Goal: Book appointment/travel/reservation

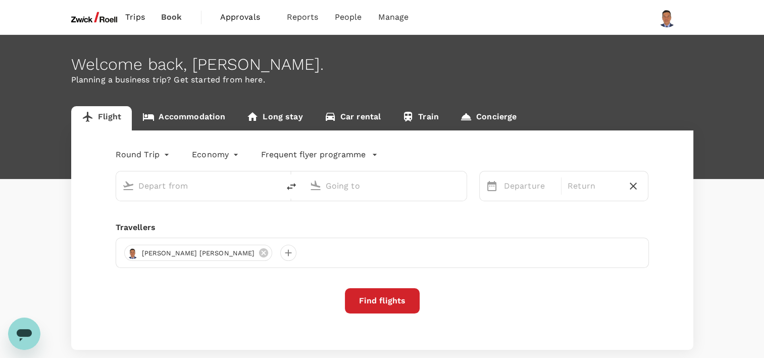
type input "[GEOGRAPHIC_DATA], [GEOGRAPHIC_DATA] (any)"
type input "Suvarnabhumi Intl (BKK)"
type input "[GEOGRAPHIC_DATA], [GEOGRAPHIC_DATA] (any)"
type input "Suvarnabhumi Intl (BKK)"
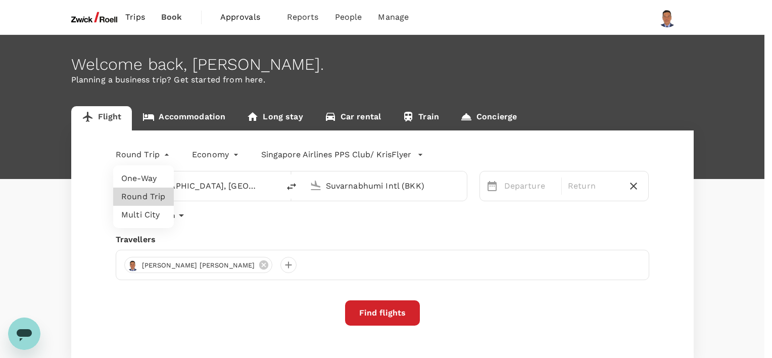
click at [166, 153] on body "Trips Book Approvals 0 Reports People Manage Welcome back , [PERSON_NAME] . Pla…" at bounding box center [386, 212] width 772 height 425
click at [150, 215] on li "Multi City" at bounding box center [143, 215] width 61 height 18
type input "multicity"
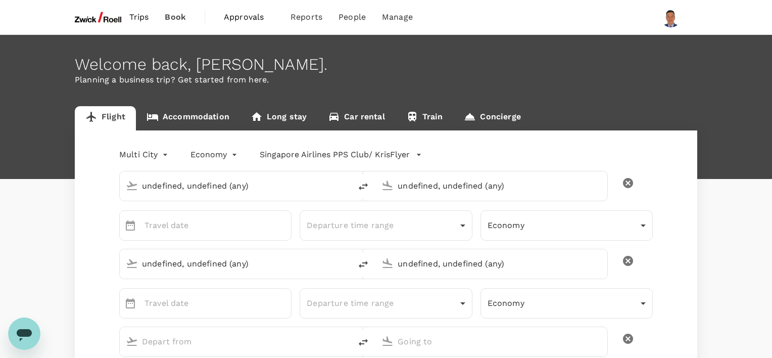
type input "undefined, undefined (any)"
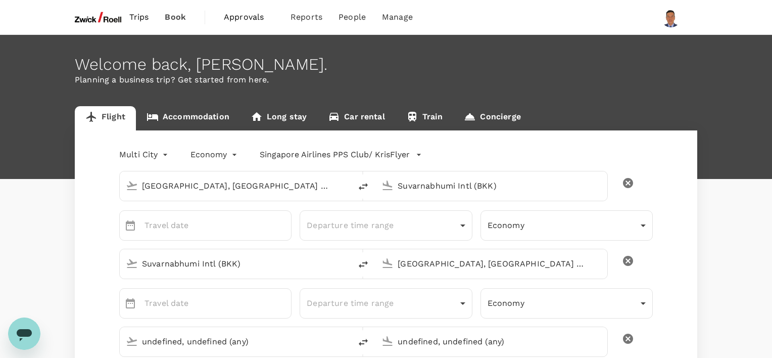
type input "[GEOGRAPHIC_DATA], [GEOGRAPHIC_DATA] (any)"
type input "Suvarnabhumi Intl (BKK)"
type input "[GEOGRAPHIC_DATA], [GEOGRAPHIC_DATA] (any)"
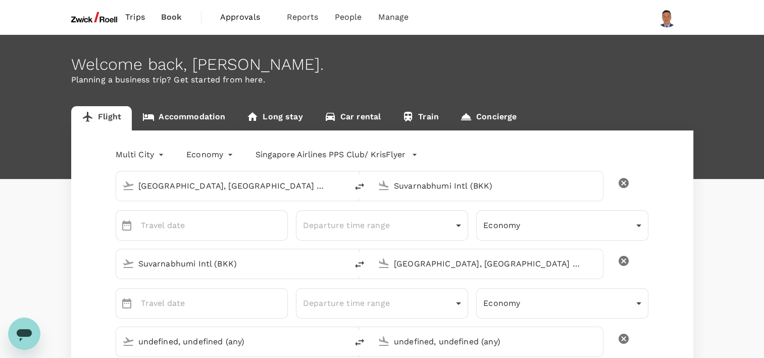
type input "[GEOGRAPHIC_DATA], [GEOGRAPHIC_DATA] (any)"
type input "[PERSON_NAME][EMAIL_ADDRESS][PERSON_NAME][DOMAIN_NAME]"
type input "65"
type input "98753165"
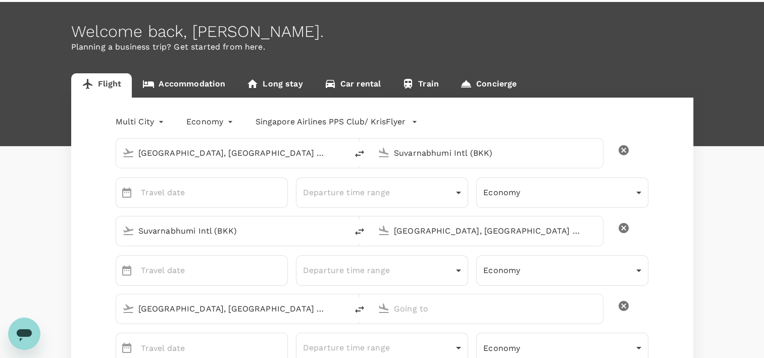
scroll to position [51, 0]
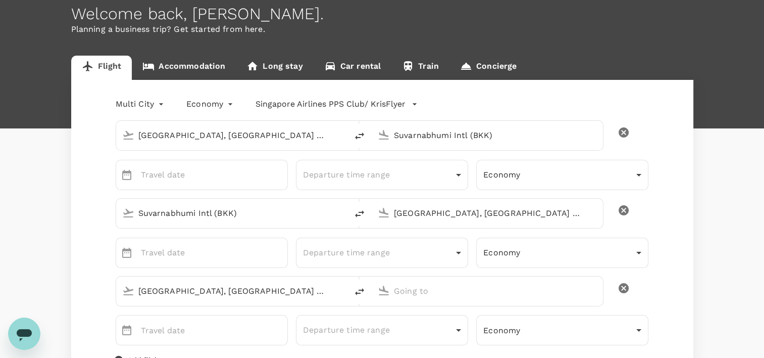
click at [409, 135] on input "Suvarnabhumi Intl (BKK)" at bounding box center [488, 135] width 188 height 16
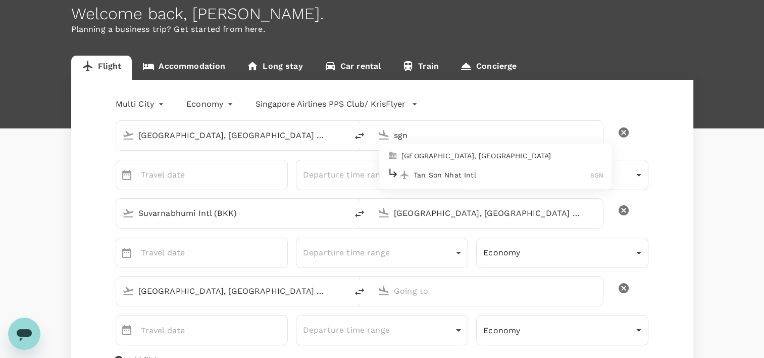
click at [444, 171] on p "Tan Son Nhat Intl" at bounding box center [502, 175] width 177 height 10
type input "Tan Son Nhat Intl (SGN)"
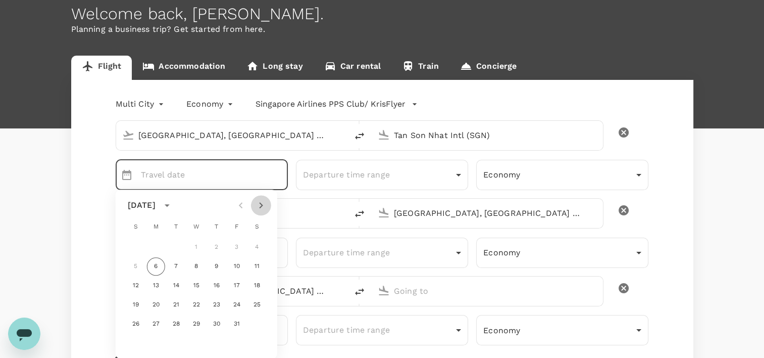
click at [261, 205] on icon "Next month" at bounding box center [261, 205] width 12 height 12
click at [154, 264] on button "3" at bounding box center [156, 266] width 18 height 18
type input "[DATE]"
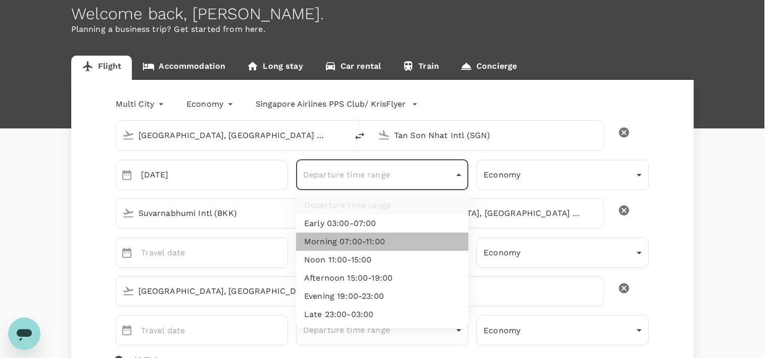
click at [374, 244] on li "Morning 07:00-11:00" at bounding box center [382, 241] width 172 height 18
type input "morning"
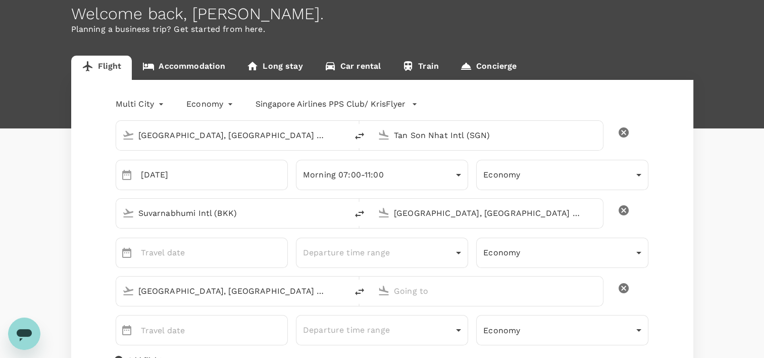
click at [272, 215] on input "Suvarnabhumi Intl (BKK)" at bounding box center [232, 213] width 188 height 16
click at [174, 234] on p "[GEOGRAPHIC_DATA], [GEOGRAPHIC_DATA]" at bounding box center [247, 233] width 202 height 10
click at [205, 216] on input "[GEOGRAPHIC_DATA], [GEOGRAPHIC_DATA] (any)" at bounding box center [232, 213] width 188 height 16
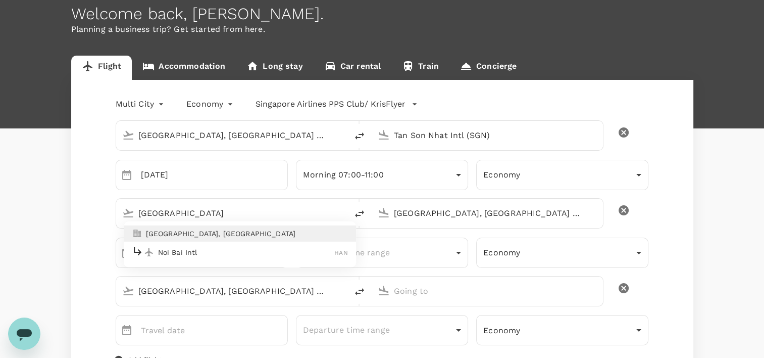
click at [196, 251] on p "Noi Bai Intl" at bounding box center [246, 252] width 177 height 10
type input "Noi Bai Intl (HAN)"
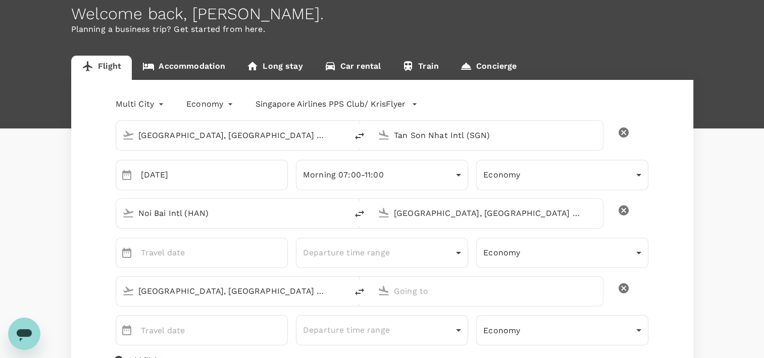
click at [210, 136] on input "[GEOGRAPHIC_DATA], [GEOGRAPHIC_DATA] (any)" at bounding box center [232, 135] width 188 height 16
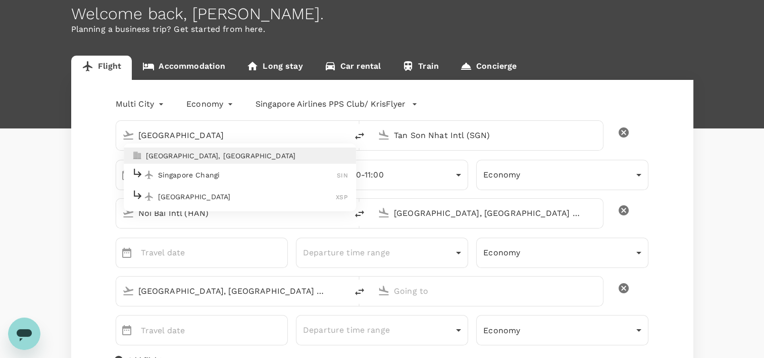
click at [199, 174] on p "Singapore Changi" at bounding box center [247, 175] width 179 height 10
type input "Singapore Changi (SIN)"
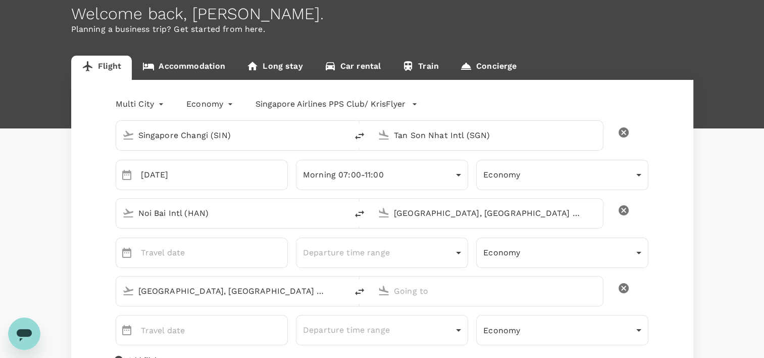
click at [432, 212] on input "[GEOGRAPHIC_DATA], [GEOGRAPHIC_DATA] (any)" at bounding box center [488, 213] width 188 height 16
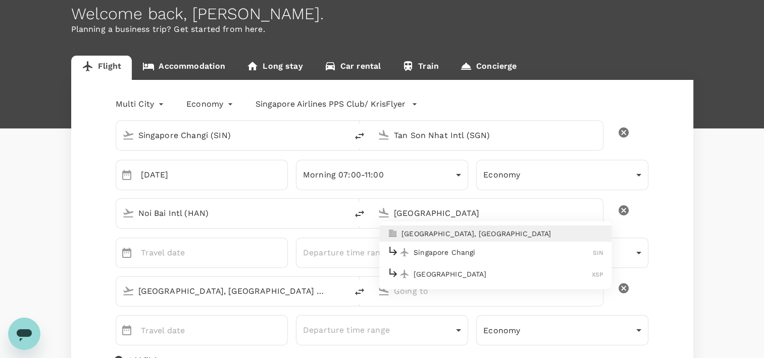
click at [439, 248] on p "Singapore Changi" at bounding box center [503, 252] width 179 height 10
type input "Singapore Changi (SIN)"
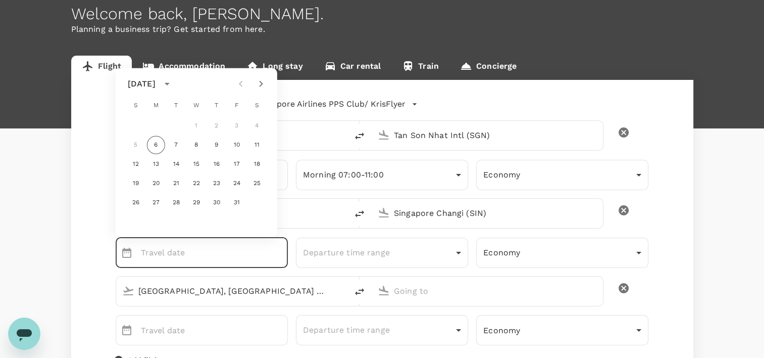
click at [259, 83] on icon "Next month" at bounding box center [261, 84] width 12 height 12
click at [232, 143] on button "7" at bounding box center [237, 145] width 18 height 18
type input "[DATE]"
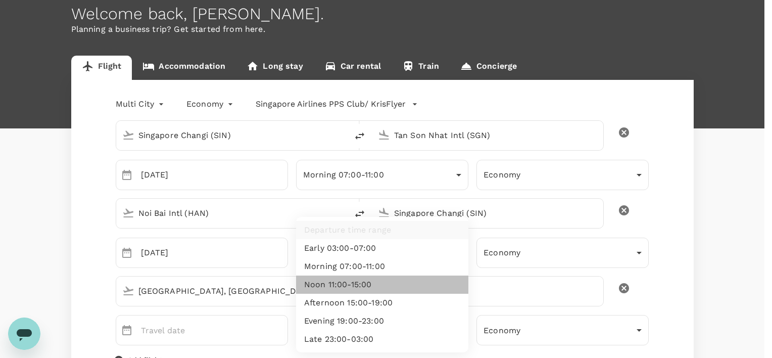
click at [393, 283] on li "Noon 11:00-15:00" at bounding box center [382, 284] width 172 height 18
type input "noon"
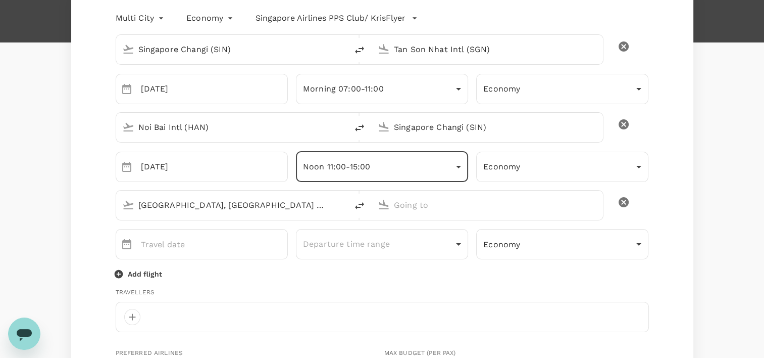
scroll to position [152, 0]
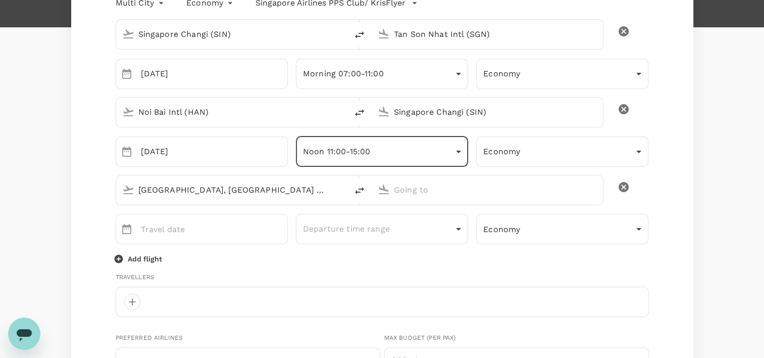
click at [626, 186] on icon "delete" at bounding box center [624, 187] width 10 height 10
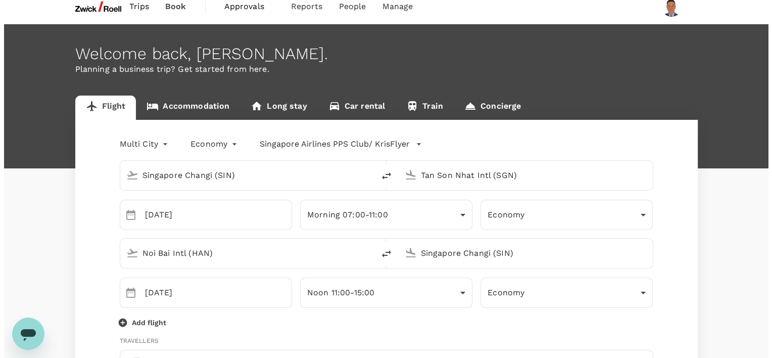
scroll to position [0, 0]
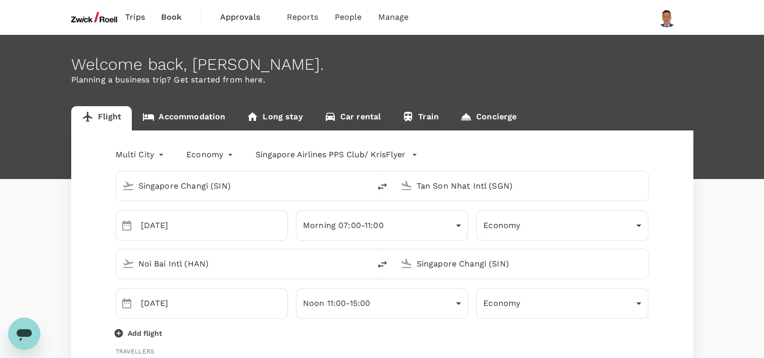
click at [507, 115] on link "Concierge" at bounding box center [489, 118] width 78 height 24
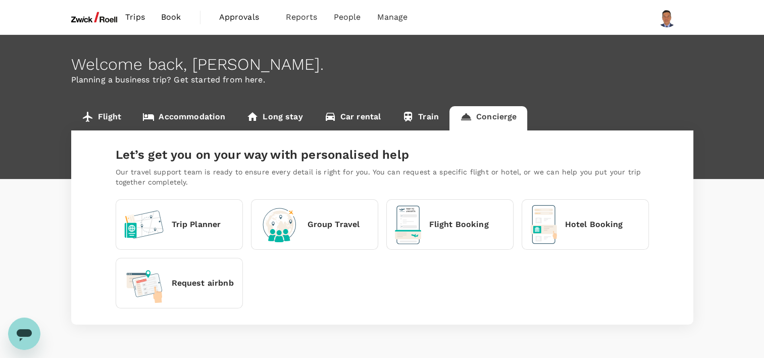
click at [461, 227] on p "Flight Booking" at bounding box center [459, 224] width 60 height 12
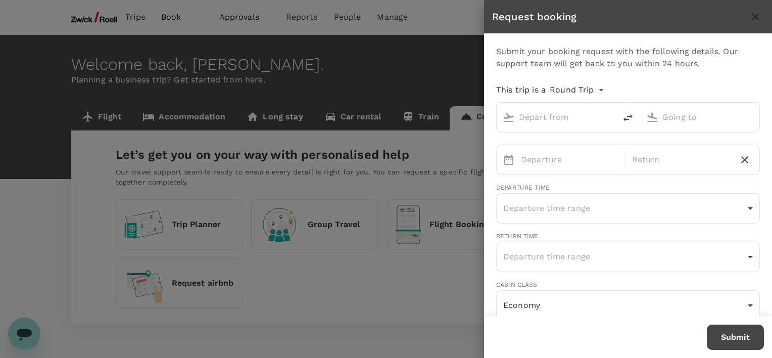
click at [454, 79] on div at bounding box center [386, 179] width 772 height 358
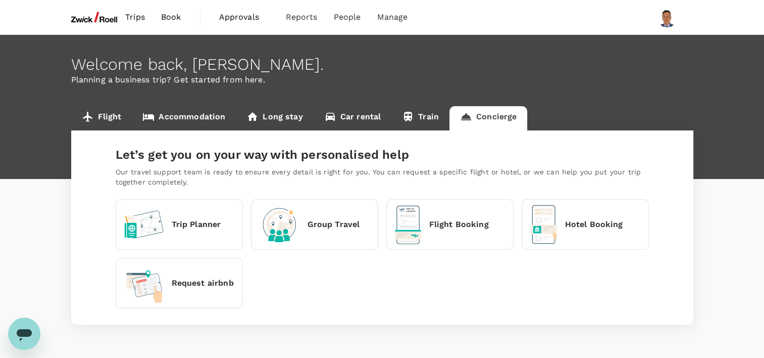
click at [103, 112] on link "Flight" at bounding box center [101, 118] width 61 height 24
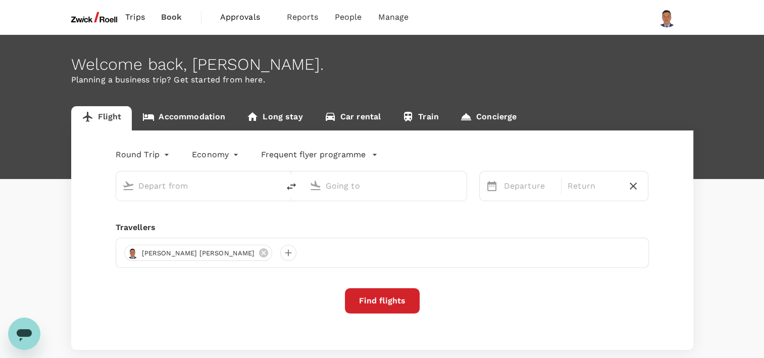
type input "[GEOGRAPHIC_DATA], [GEOGRAPHIC_DATA] (any)"
type input "Suvarnabhumi Intl (BKK)"
type input "[GEOGRAPHIC_DATA], [GEOGRAPHIC_DATA] (any)"
type input "Suvarnabhumi Intl (BKK)"
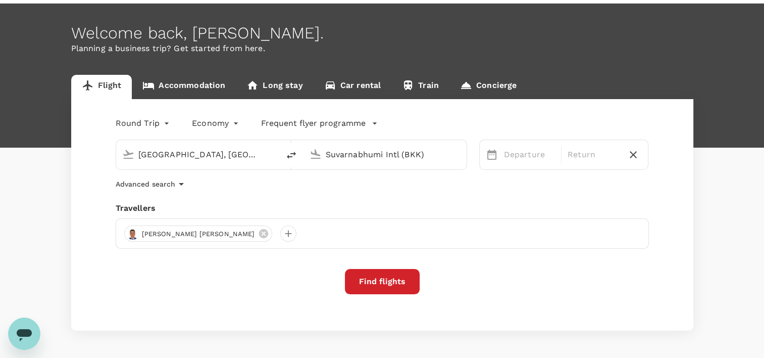
scroll to position [16, 0]
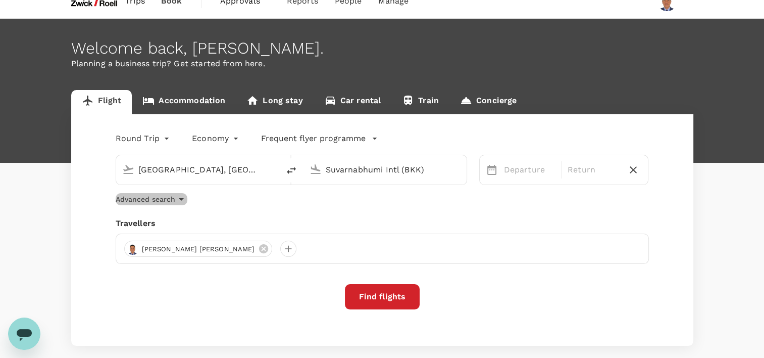
click at [181, 197] on icon "button" at bounding box center [181, 199] width 12 height 12
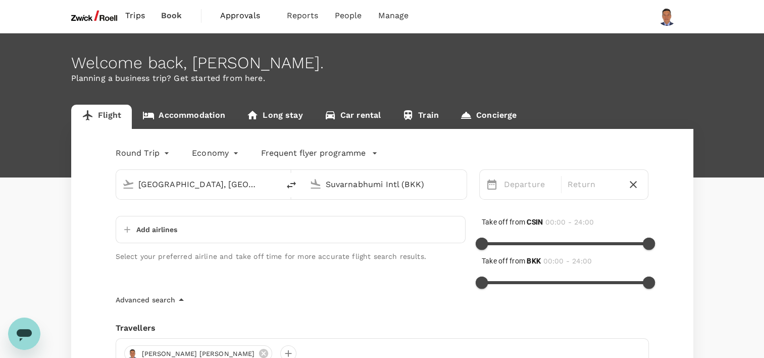
scroll to position [0, 0]
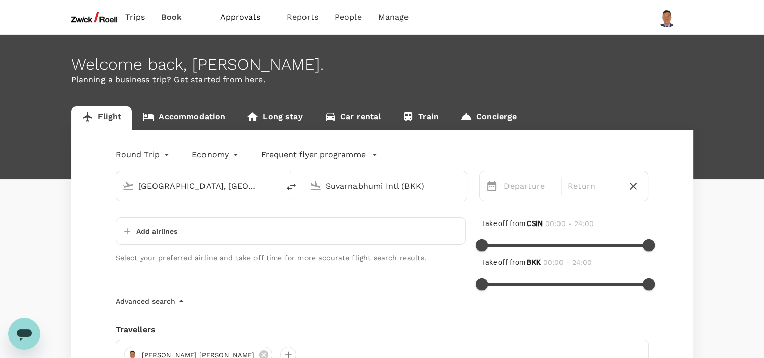
click at [169, 16] on span "Book" at bounding box center [171, 17] width 21 height 12
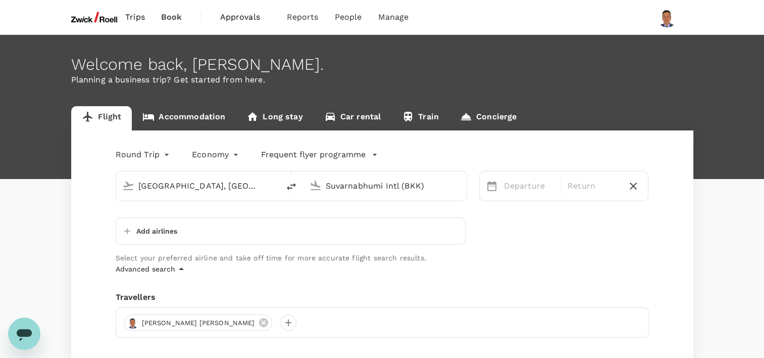
click at [19, 334] on icon "Open messaging window" at bounding box center [24, 335] width 15 height 12
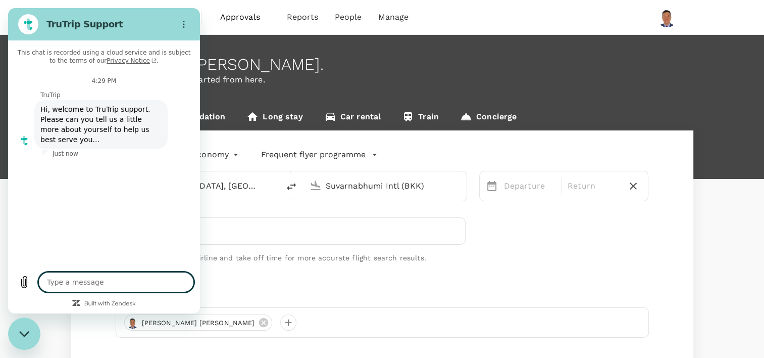
type textarea "x"
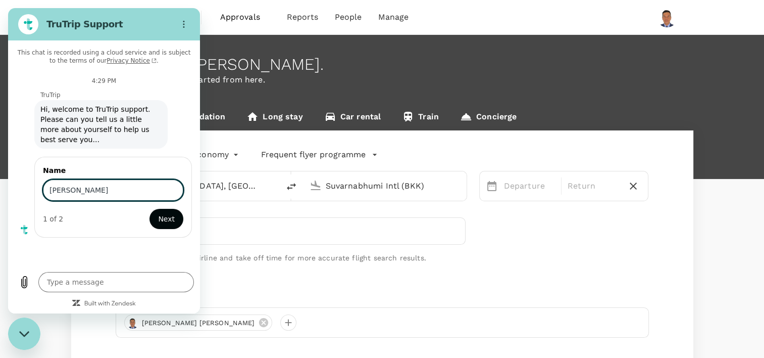
type input "[PERSON_NAME]"
click at [163, 213] on span "Next" at bounding box center [166, 219] width 17 height 12
type textarea "x"
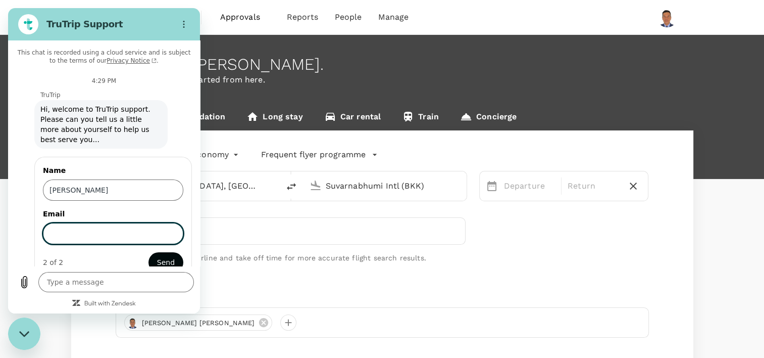
scroll to position [15, 0]
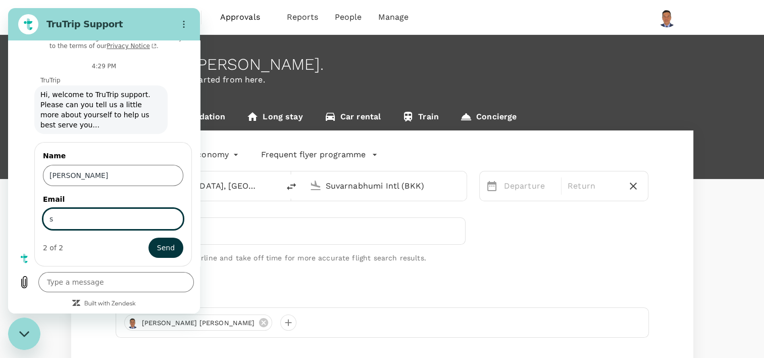
type input "[PERSON_NAME][EMAIL_ADDRESS][PERSON_NAME][DOMAIN_NAME]"
click at [160, 246] on span "Send" at bounding box center [166, 247] width 18 height 12
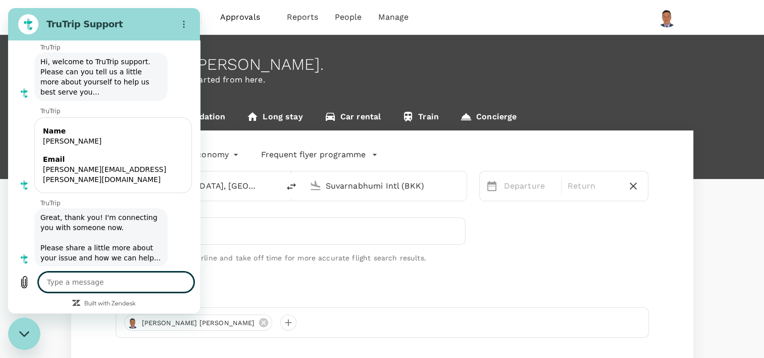
scroll to position [49, 0]
click at [89, 281] on textarea at bounding box center [116, 282] width 156 height 20
type textarea "x"
type textarea "I"
type textarea "x"
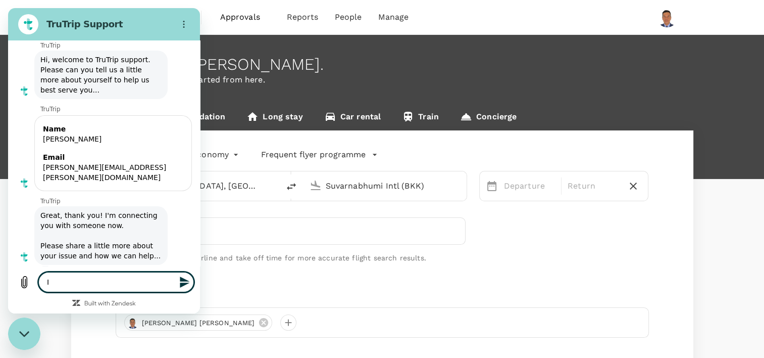
type textarea "I"
type textarea "x"
type textarea "I w"
type textarea "x"
type textarea "I wa"
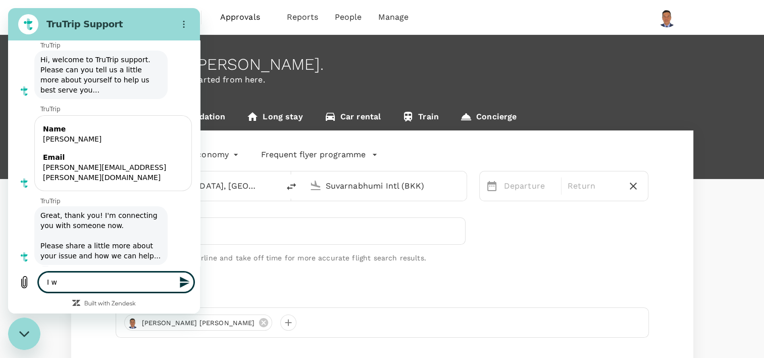
type textarea "x"
type textarea "I wan"
type textarea "x"
type textarea "I want"
type textarea "x"
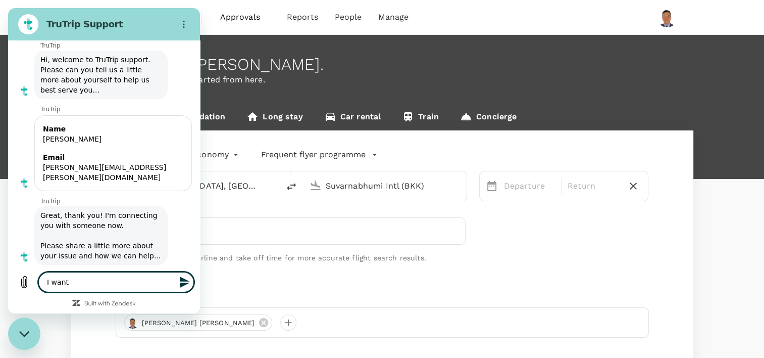
type textarea "I want"
type textarea "x"
type textarea "I want t"
type textarea "x"
type textarea "I want to"
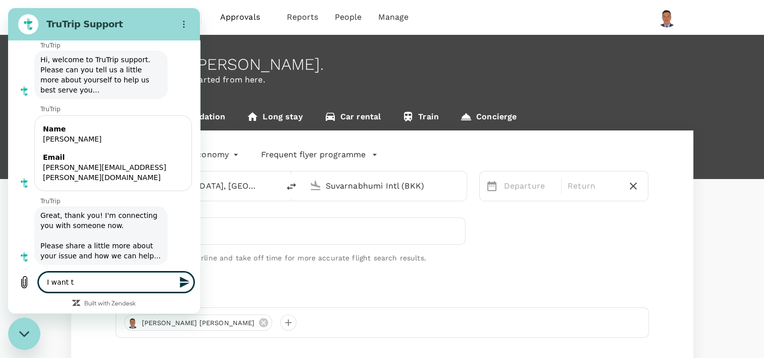
type textarea "x"
type textarea "I want to"
type textarea "x"
type textarea "I want to b"
type textarea "x"
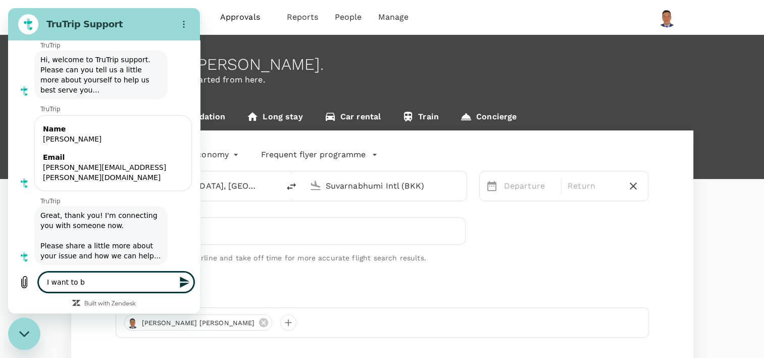
type textarea "I want to bo"
type textarea "x"
type textarea "I want to boo"
type textarea "x"
type textarea "I want to book"
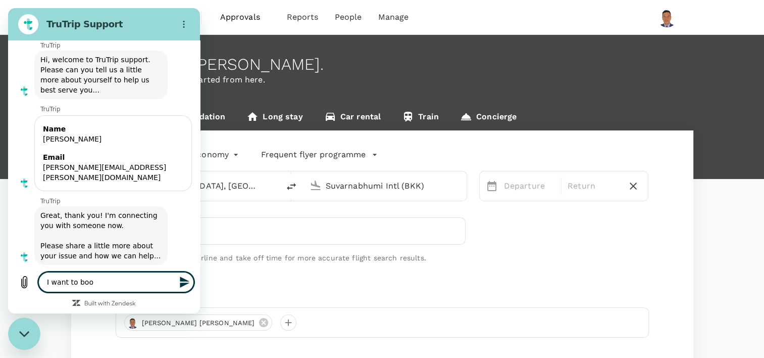
type textarea "x"
type textarea "I want to book"
type textarea "x"
type textarea "I want to book a"
type textarea "x"
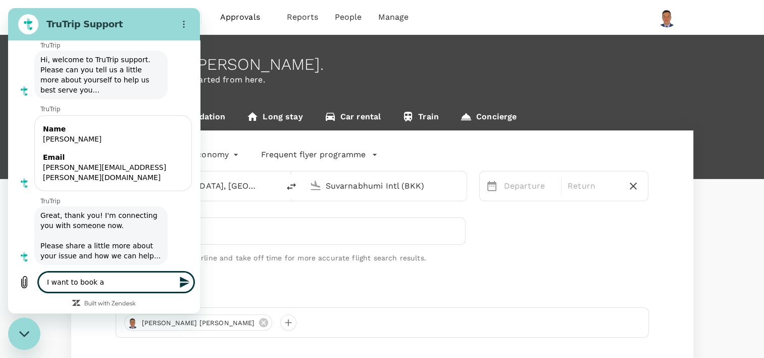
type textarea "I want to book a"
type textarea "x"
type textarea "I want to book a f"
type textarea "x"
type textarea "I want to book a fl"
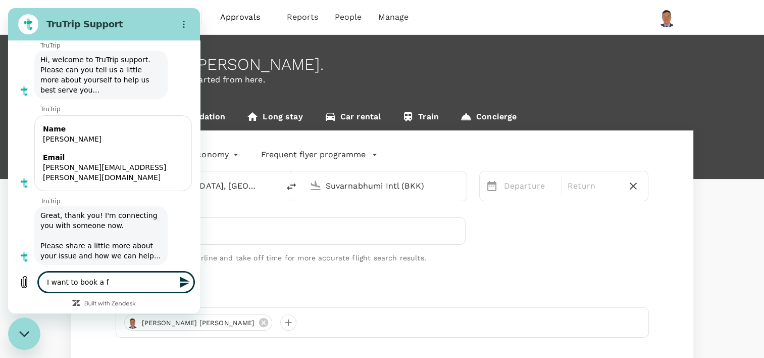
type textarea "x"
type textarea "I want to book a fli"
type textarea "x"
type textarea "I want to book a flig"
type textarea "x"
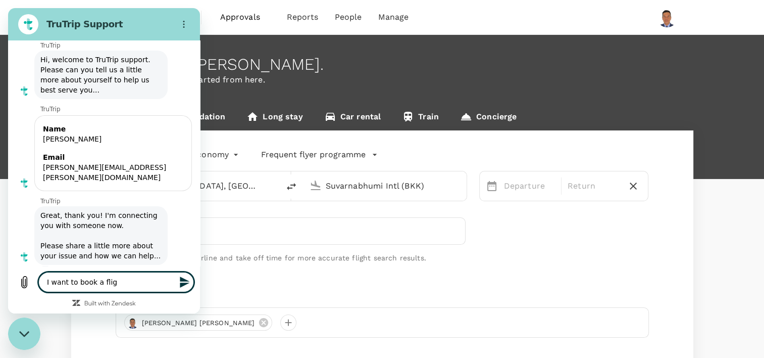
type textarea "I want to book a fligh"
type textarea "x"
type textarea "I want to book a flight"
type textarea "x"
type textarea "I want to book a flight"
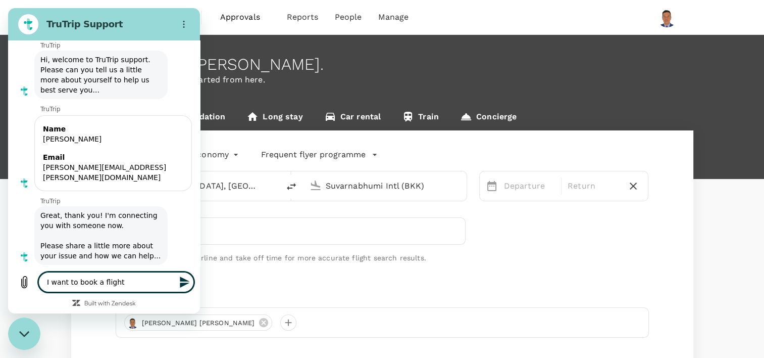
type textarea "x"
type textarea "I want to book a flight f"
type textarea "x"
type textarea "I want to book a flight fr"
type textarea "x"
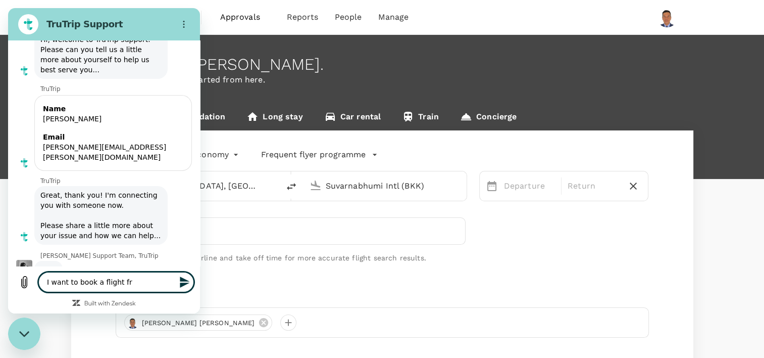
type textarea "I want to book a flight fro"
type textarea "x"
type textarea "I want to book a flight from"
type textarea "x"
type textarea "I want to book a flight from"
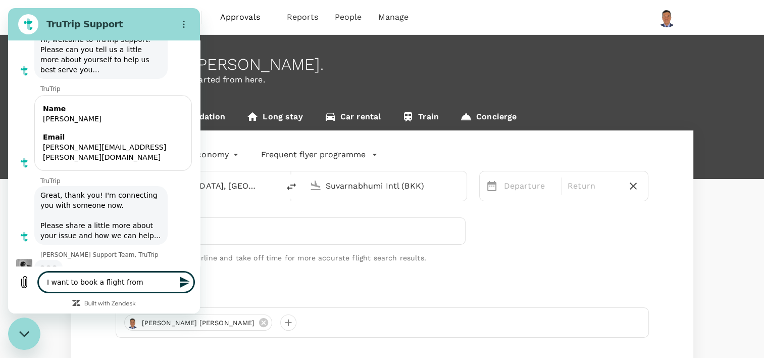
type textarea "x"
type textarea "I want to book a flight from S"
type textarea "x"
type textarea "I want to book a flight from [GEOGRAPHIC_DATA]"
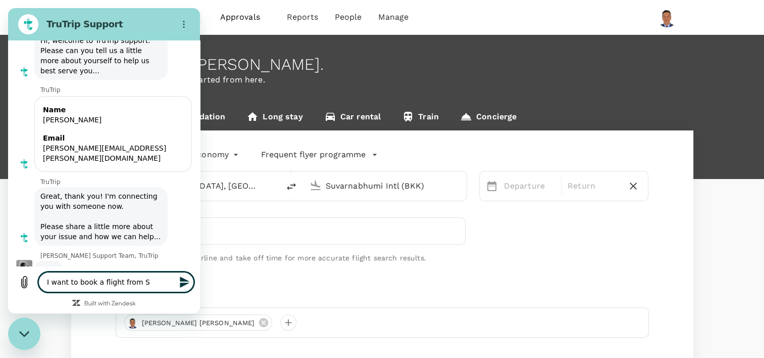
type textarea "x"
type textarea "I want to book a flight from [GEOGRAPHIC_DATA]"
type textarea "x"
type textarea "I want to book a flight from [GEOGRAPHIC_DATA]"
type textarea "x"
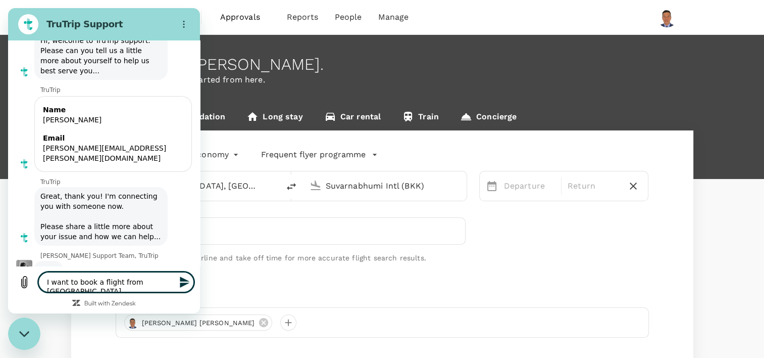
type textarea "I want to book a flight from [GEOGRAPHIC_DATA]"
type textarea "x"
type textarea "I want to book a flight from [GEOGRAPHIC_DATA]"
type textarea "x"
type textarea "I want to book a flight from [GEOGRAPHIC_DATA]"
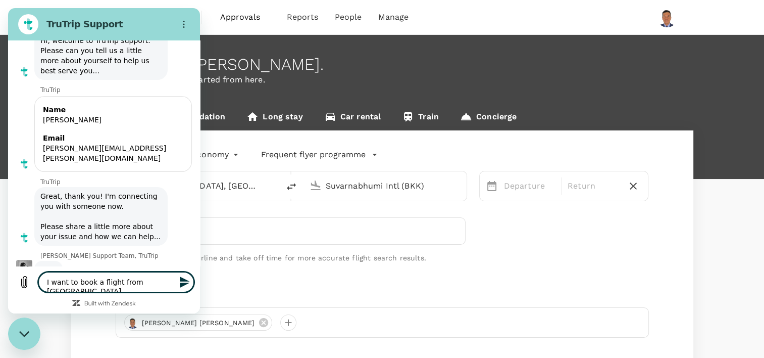
type textarea "x"
type textarea "I want to book a flight from [GEOGRAPHIC_DATA]"
type textarea "x"
type textarea "I want to book a flight from [GEOGRAPHIC_DATA]"
type textarea "x"
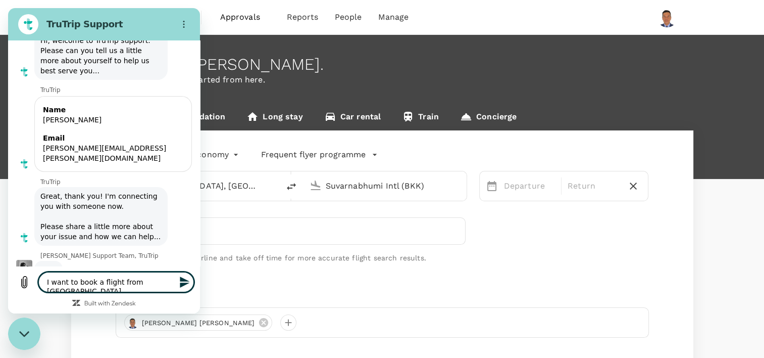
type textarea "I want to book a flight from [GEOGRAPHIC_DATA]"
type textarea "x"
type textarea "I want to book a flight from [GEOGRAPHIC_DATA] t"
type textarea "x"
type textarea "I want to book a flight from [GEOGRAPHIC_DATA] to"
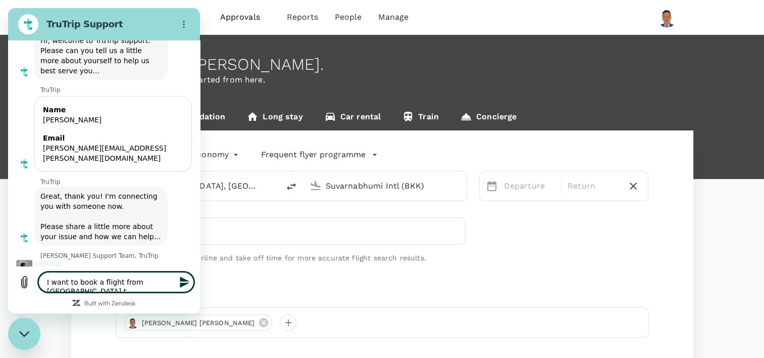
type textarea "x"
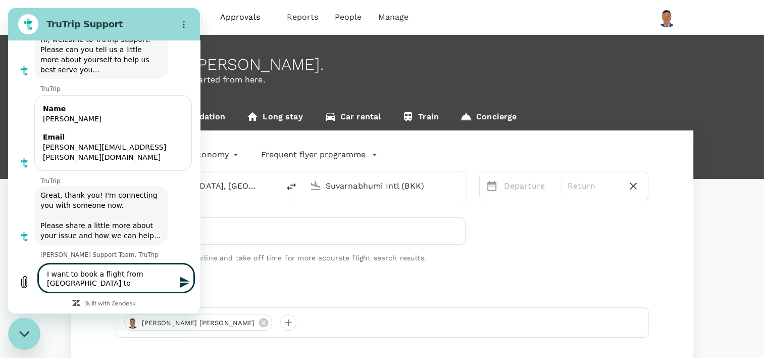
type textarea "I want to book a flight from [GEOGRAPHIC_DATA] to"
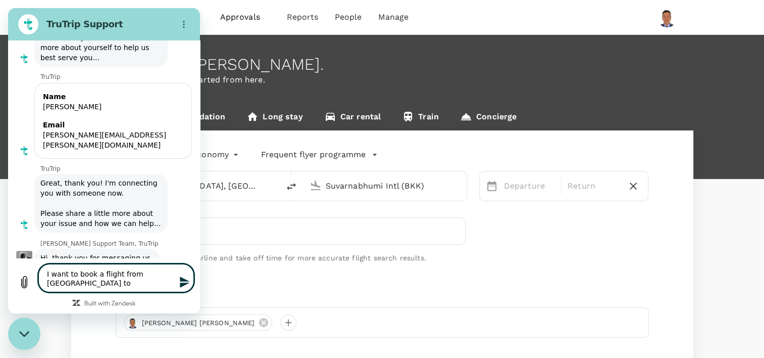
type textarea "x"
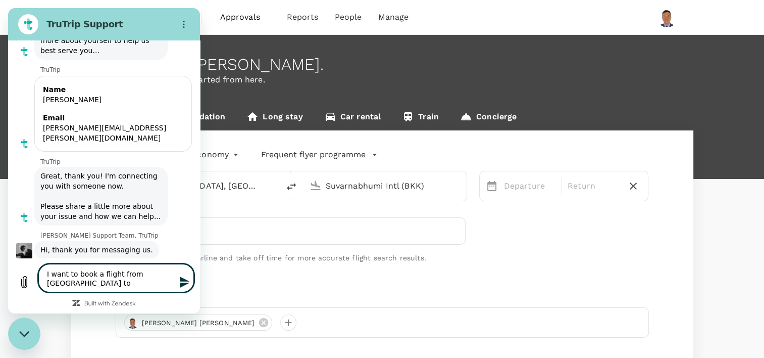
scroll to position [91, 0]
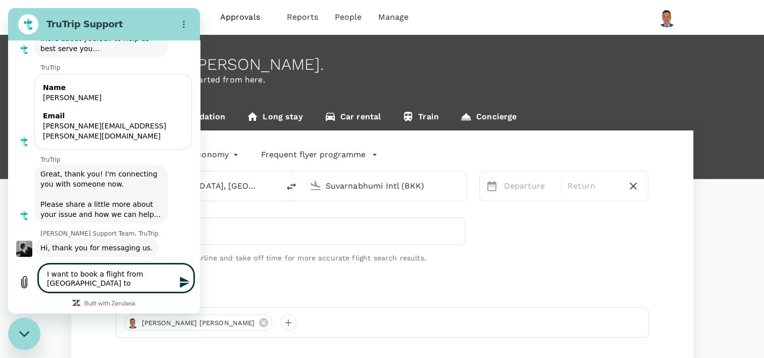
type textarea "I want to book a flight from [GEOGRAPHIC_DATA] to H"
type textarea "x"
type textarea "I want to book a flight from [GEOGRAPHIC_DATA] to [GEOGRAPHIC_DATA]"
type textarea "x"
type textarea "I want to book a flight from [GEOGRAPHIC_DATA] to [GEOGRAPHIC_DATA]"
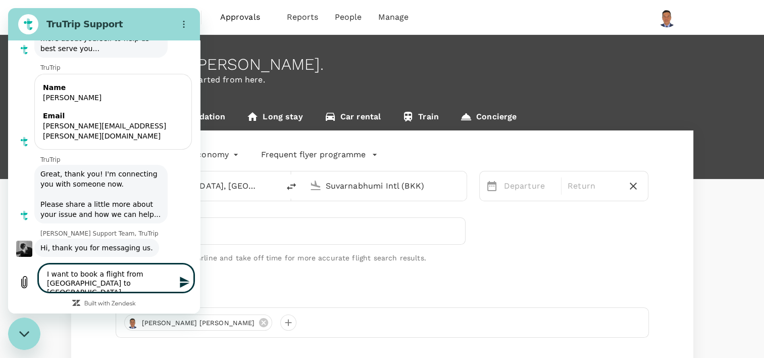
type textarea "x"
type textarea "I want to book a flight from [GEOGRAPHIC_DATA] to [GEOGRAPHIC_DATA]"
type textarea "x"
type textarea "I want to book a flight from [GEOGRAPHIC_DATA] to [GEOGRAPHIC_DATA]"
type textarea "x"
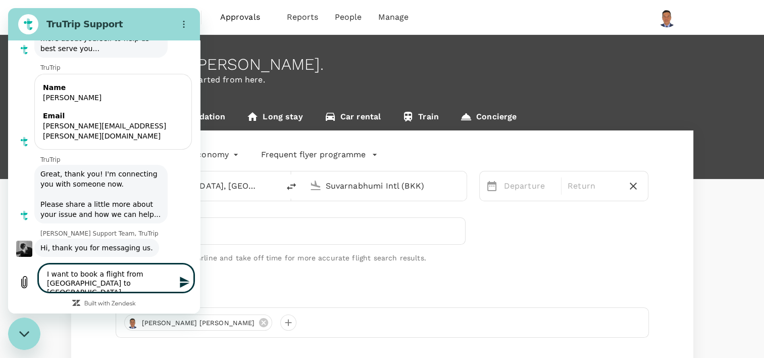
type textarea "I want to book a flight from [GEOGRAPHIC_DATA] to [GEOGRAPHIC_DATA]"
type textarea "x"
type textarea "I want to book a flight from [GEOGRAPHIC_DATA] to [GEOGRAPHIC_DATA]"
type textarea "x"
type textarea "I want to book a flight from [GEOGRAPHIC_DATA] to [GEOGRAPHIC_DATA]"
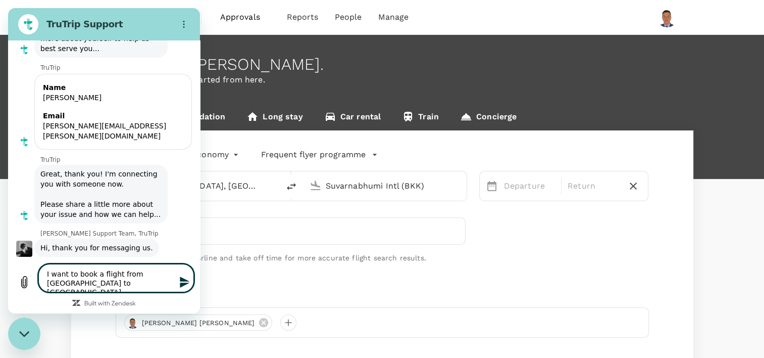
type textarea "x"
type textarea "I want to book a flight from [GEOGRAPHIC_DATA] to [GEOGRAPHIC_DATA]"
type textarea "x"
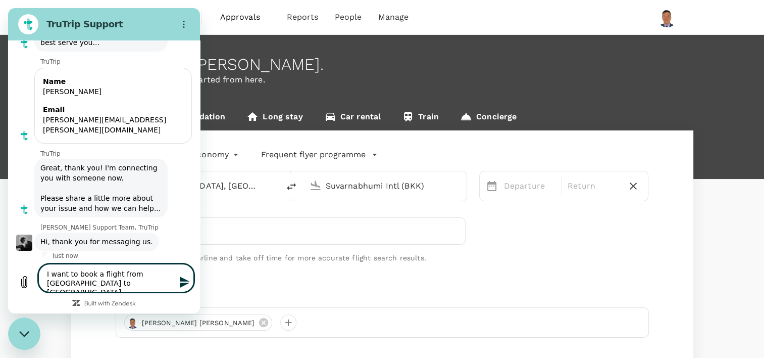
type textarea "I want to book a flight from [GEOGRAPHIC_DATA] to [GEOGRAPHIC_DATA]"
type textarea "x"
type textarea "I want to book a flight from [GEOGRAPHIC_DATA] to [PERSON_NAME]"
type textarea "x"
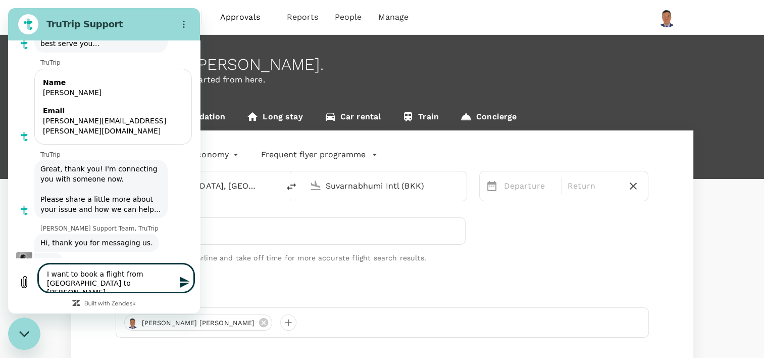
type textarea "I want to book a flight from [GEOGRAPHIC_DATA] to [PERSON_NAME]"
type textarea "x"
type textarea "I want to book a flight from [GEOGRAPHIC_DATA] to [PERSON_NAME]"
type textarea "x"
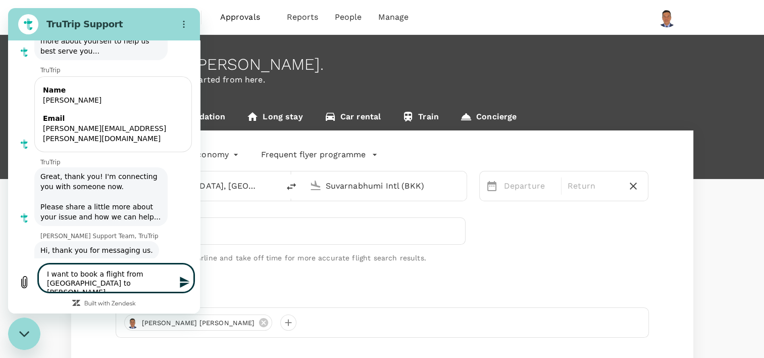
type textarea "I want to book a flight from [GEOGRAPHIC_DATA] to [PERSON_NAME]"
type textarea "x"
type textarea "I want to book a flight from [GEOGRAPHIC_DATA] to [PERSON_NAME]"
type textarea "x"
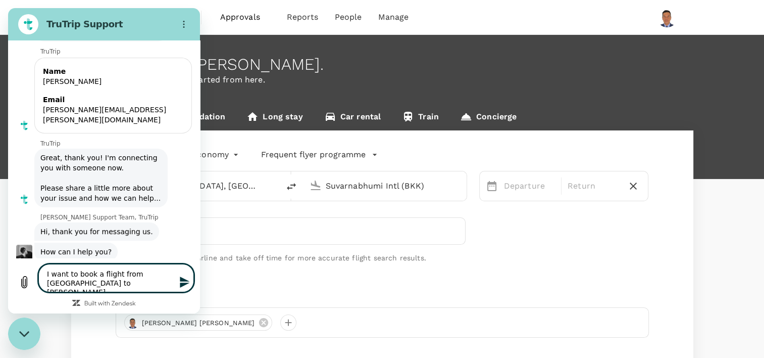
type textarea "I want to book a flight from [GEOGRAPHIC_DATA] to [GEOGRAPHIC_DATA]"
type textarea "x"
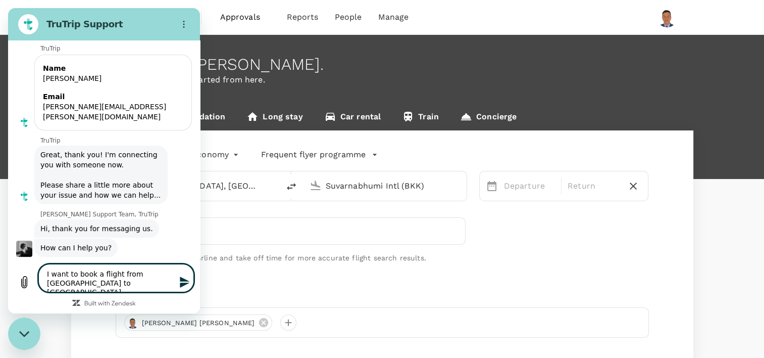
type textarea "I want to book a flight from [GEOGRAPHIC_DATA] to [GEOGRAPHIC_DATA],"
type textarea "x"
type textarea "I want to book a flight from [GEOGRAPHIC_DATA] to [GEOGRAPHIC_DATA],"
type textarea "x"
type textarea "I want to book a flight from [GEOGRAPHIC_DATA] to [GEOGRAPHIC_DATA], a"
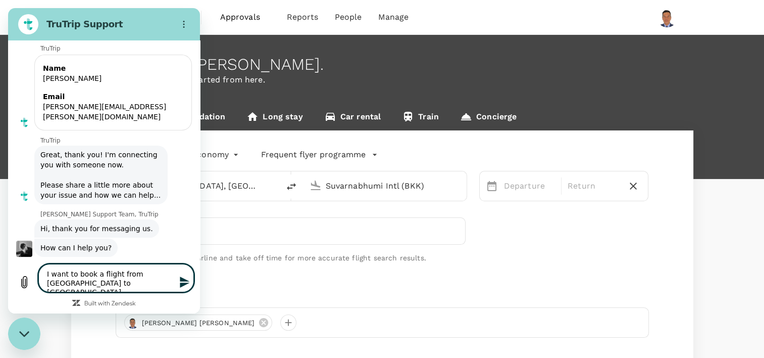
type textarea "x"
type textarea "I want to book a flight from [GEOGRAPHIC_DATA] to [GEOGRAPHIC_DATA], an"
type textarea "x"
type textarea "I want to book a flight from [GEOGRAPHIC_DATA] to [GEOGRAPHIC_DATA], and"
type textarea "x"
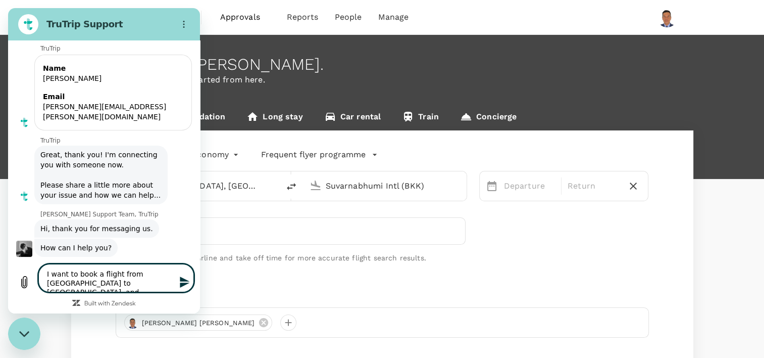
type textarea "I want to book a flight from [GEOGRAPHIC_DATA] to [GEOGRAPHIC_DATA], and"
type textarea "x"
type textarea "I want to book a flight from [GEOGRAPHIC_DATA] to [GEOGRAPHIC_DATA], and r"
type textarea "x"
type textarea "I want to book a flight from [GEOGRAPHIC_DATA] to [GEOGRAPHIC_DATA], and re"
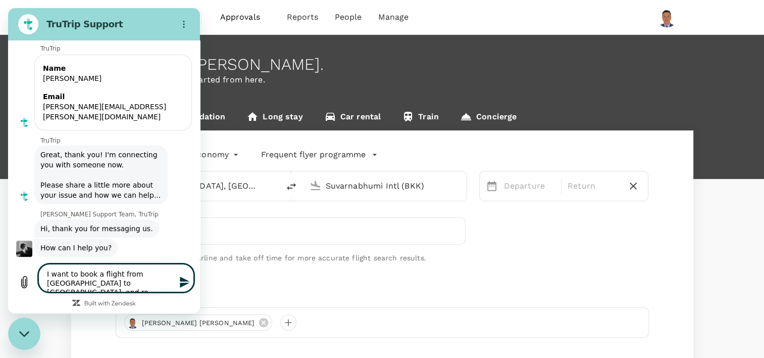
type textarea "x"
type textarea "I want to book a flight from [GEOGRAPHIC_DATA] to [GEOGRAPHIC_DATA], and ret"
type textarea "x"
type textarea "I want to book a flight from [GEOGRAPHIC_DATA] to [GEOGRAPHIC_DATA], and [GEOGR…"
type textarea "x"
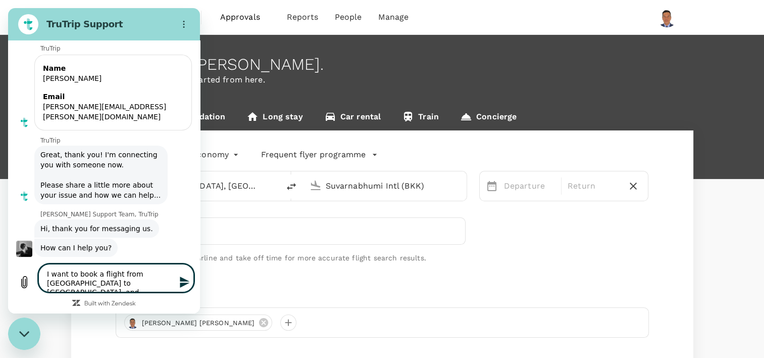
type textarea "I want to book a flight from [GEOGRAPHIC_DATA] to [GEOGRAPHIC_DATA], and [GEOGR…"
type textarea "x"
type textarea "I want to book a flight from [GEOGRAPHIC_DATA] to [GEOGRAPHIC_DATA], and return"
type textarea "x"
type textarea "I want to book a flight from [GEOGRAPHIC_DATA] to [GEOGRAPHIC_DATA], and return"
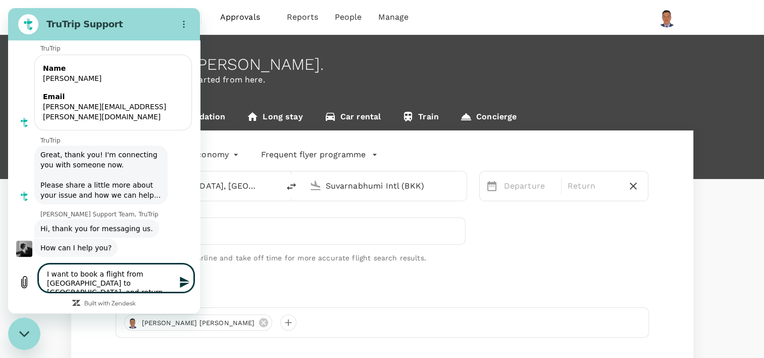
type textarea "x"
type textarea "I want to book a flight from [GEOGRAPHIC_DATA] to [GEOGRAPHIC_DATA], and return…"
type textarea "x"
type textarea "I want to book a flight from [GEOGRAPHIC_DATA] to [GEOGRAPHIC_DATA], and return…"
type textarea "x"
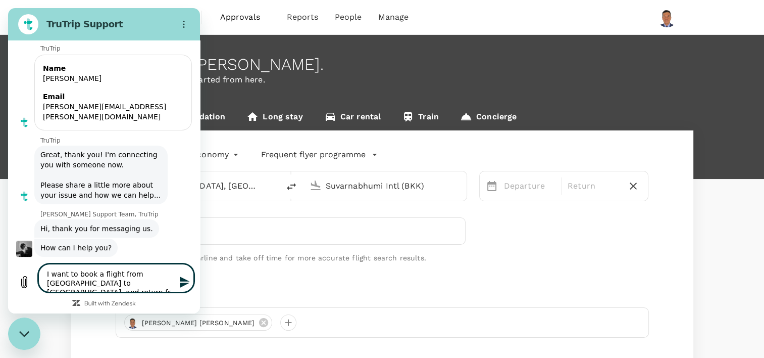
type textarea "I want to book a flight from [GEOGRAPHIC_DATA] to [GEOGRAPHIC_DATA], and return…"
type textarea "x"
type textarea "I want to book a flight from [GEOGRAPHIC_DATA] to [GEOGRAPHIC_DATA], and return…"
type textarea "x"
type textarea "I want to book a flight from [GEOGRAPHIC_DATA] to [GEOGRAPHIC_DATA], and return…"
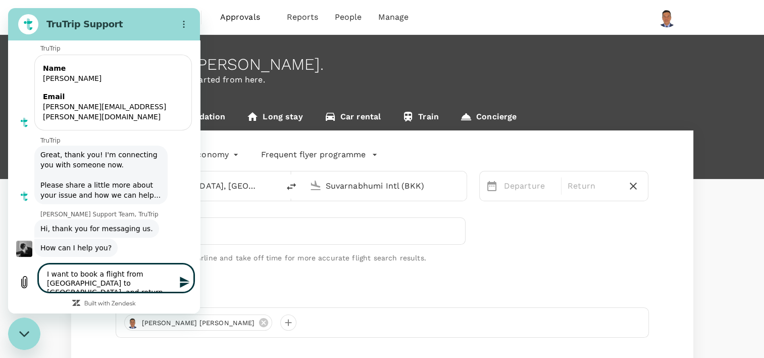
type textarea "x"
type textarea "I want to book a flight from [GEOGRAPHIC_DATA] to [GEOGRAPHIC_DATA], and return…"
type textarea "x"
type textarea "I want to book a flight from [GEOGRAPHIC_DATA] to [GEOGRAPHIC_DATA], and return…"
type textarea "x"
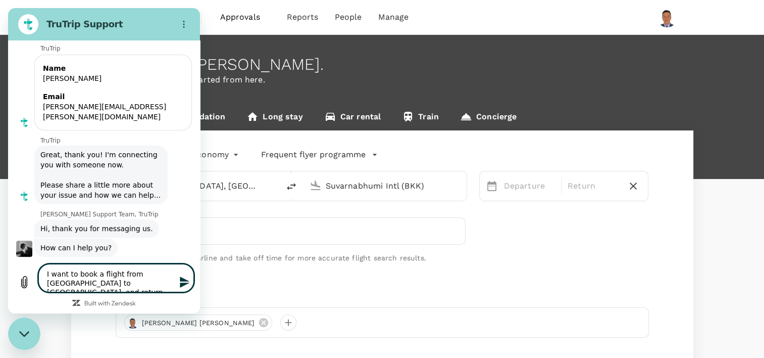
type textarea "I want to book a flight from [GEOGRAPHIC_DATA] to [GEOGRAPHIC_DATA], and return…"
type textarea "x"
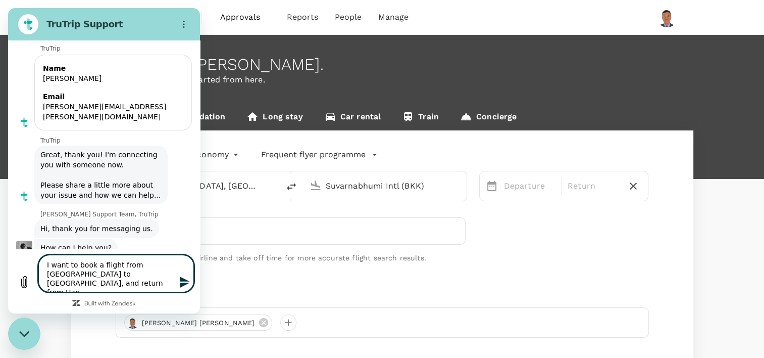
type textarea "I want to book a flight from [GEOGRAPHIC_DATA] to [GEOGRAPHIC_DATA], and return…"
type textarea "x"
type textarea "I want to book a flight from [GEOGRAPHIC_DATA] to [GEOGRAPHIC_DATA], and return…"
type textarea "x"
type textarea "I want to book a flight from [GEOGRAPHIC_DATA] to [GEOGRAPHIC_DATA], and return…"
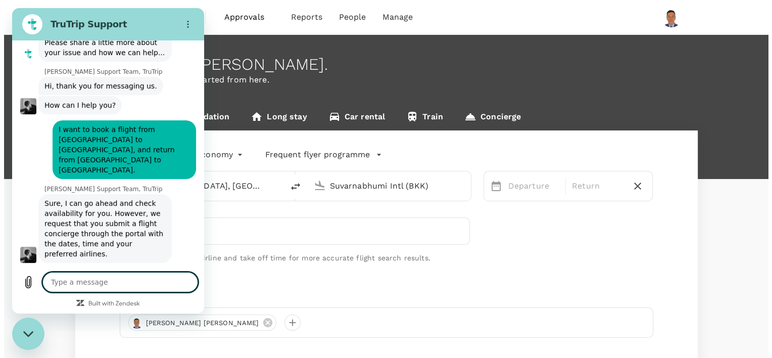
scroll to position [255, 0]
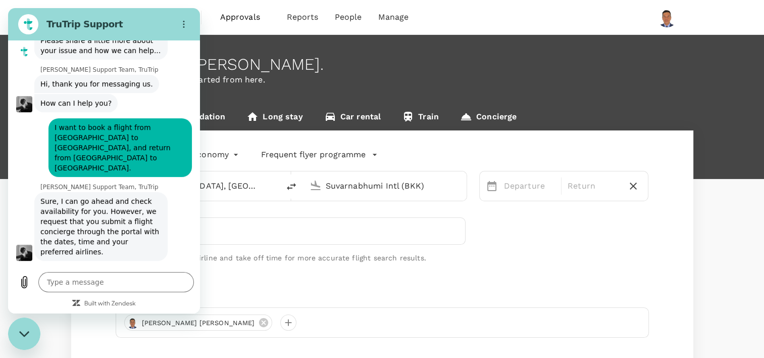
click at [505, 116] on link "Concierge" at bounding box center [489, 118] width 78 height 24
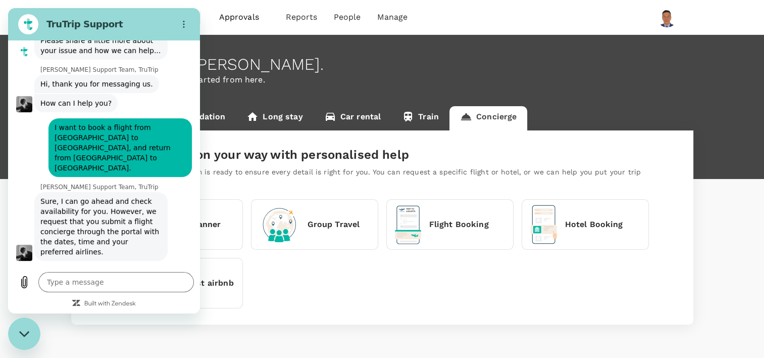
click at [486, 239] on div "Flight Booking" at bounding box center [442, 224] width 94 height 39
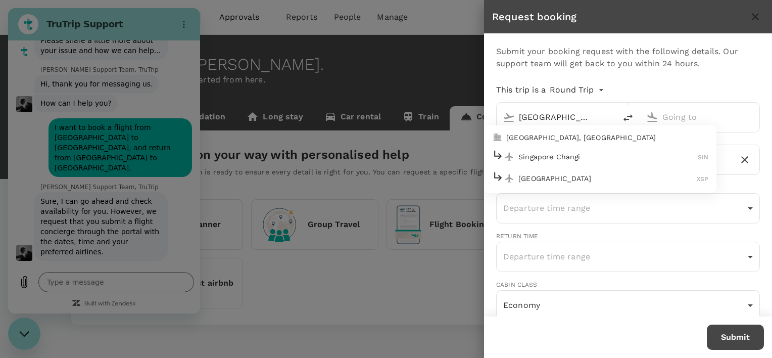
click at [550, 151] on p "Singapore Changi" at bounding box center [607, 156] width 179 height 10
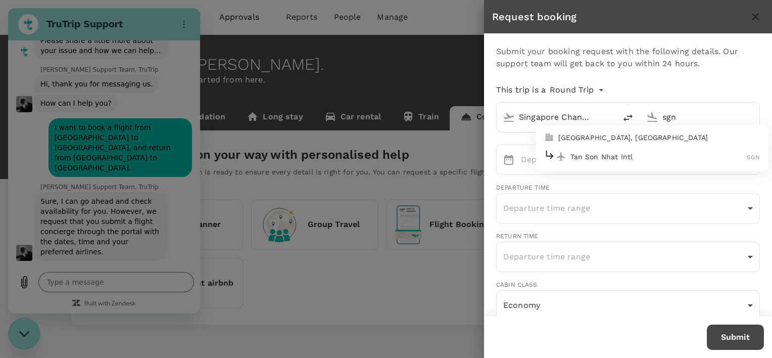
click at [588, 158] on p "Tan Son Nhat Intl" at bounding box center [658, 156] width 177 height 10
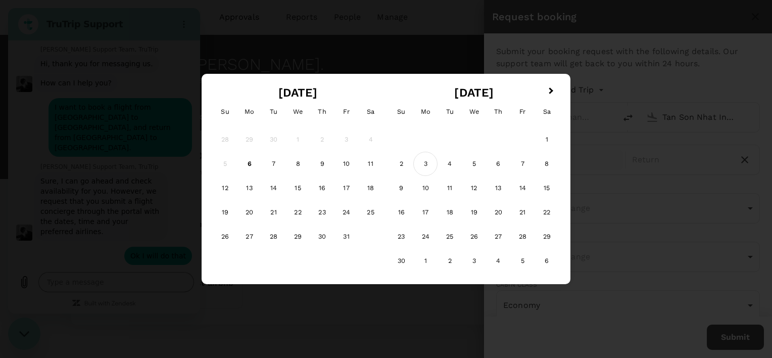
scroll to position [274, 0]
click at [427, 165] on div "3" at bounding box center [425, 164] width 24 height 24
click at [246, 164] on div "3" at bounding box center [249, 164] width 24 height 24
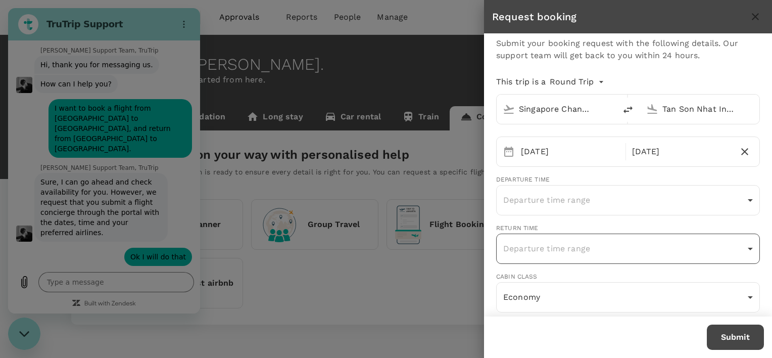
scroll to position [0, 0]
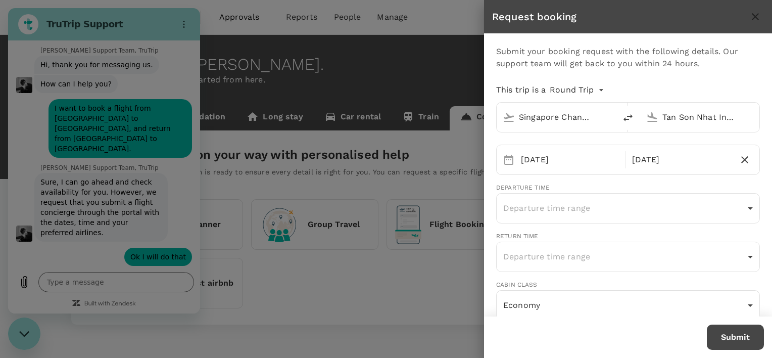
click at [599, 88] on body "Trips Book Approvals 0 Reports People Manage Welcome back , [PERSON_NAME] . Pla…" at bounding box center [386, 194] width 772 height 388
click at [575, 148] on li "Multi City" at bounding box center [578, 150] width 61 height 18
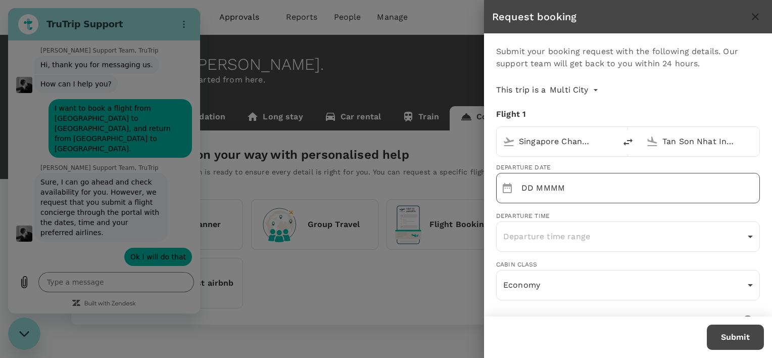
click at [630, 193] on input "DD MMMM" at bounding box center [640, 188] width 238 height 30
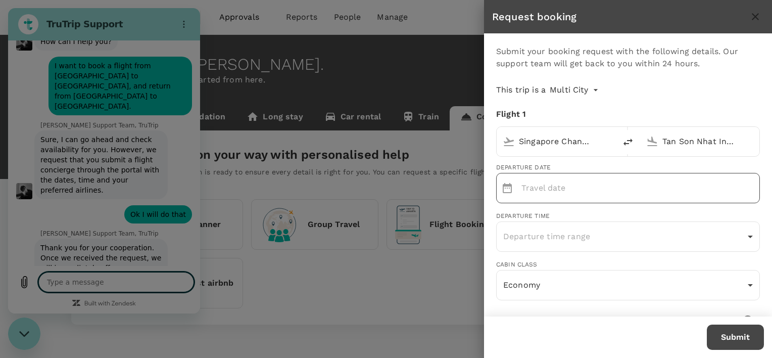
scroll to position [318, 0]
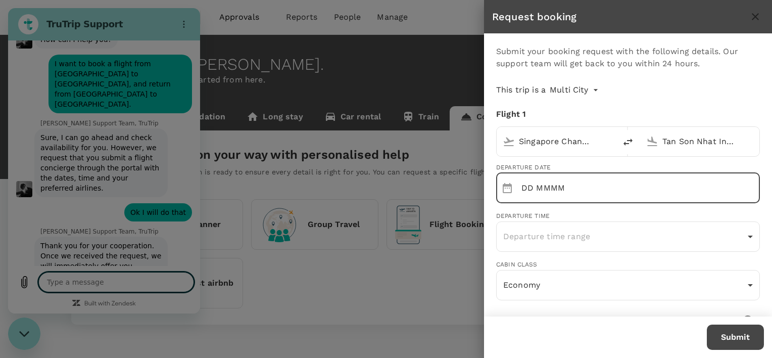
click at [545, 186] on input "DD MMMM" at bounding box center [640, 188] width 238 height 30
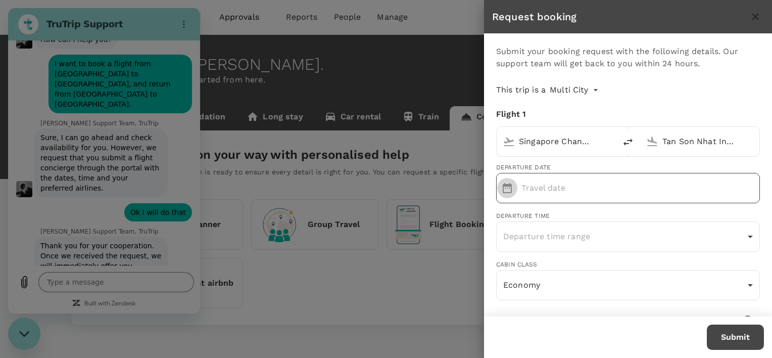
click at [509, 188] on icon "Choose date" at bounding box center [507, 188] width 12 height 12
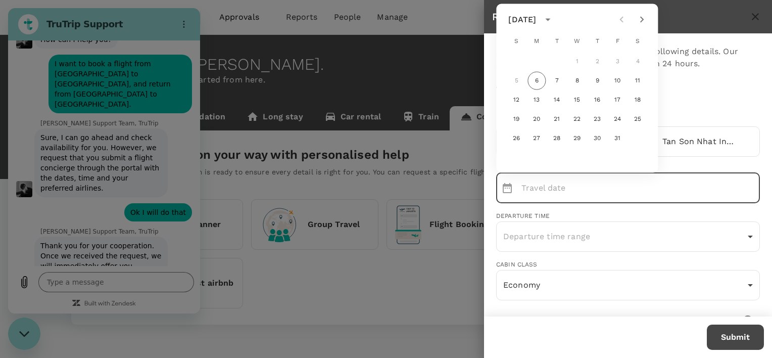
click at [642, 15] on icon "Next month" at bounding box center [641, 20] width 12 height 12
click at [537, 79] on button "3" at bounding box center [536, 81] width 18 height 18
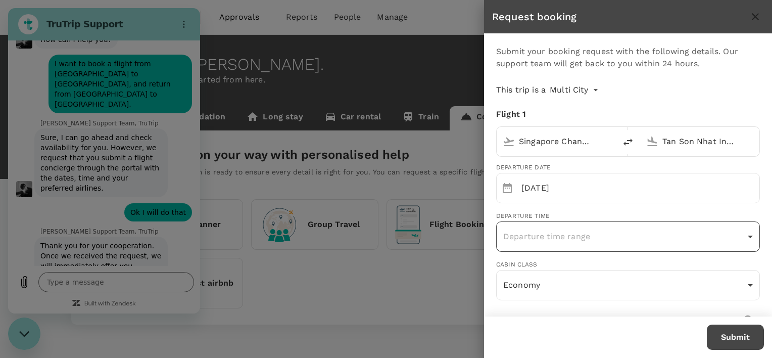
click at [561, 234] on body "Trips Book Approvals 0 Reports People Manage Welcome back , [PERSON_NAME] . Pla…" at bounding box center [386, 194] width 772 height 388
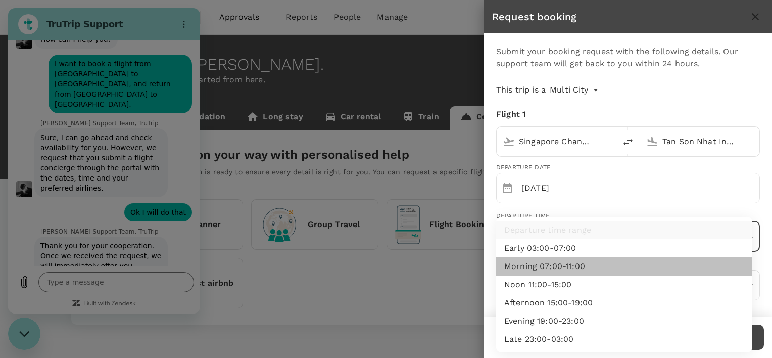
click at [553, 270] on li "Morning 07:00-11:00" at bounding box center [624, 266] width 256 height 18
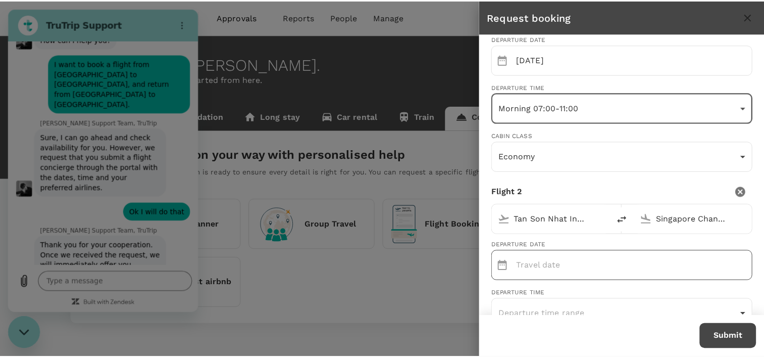
scroll to position [152, 0]
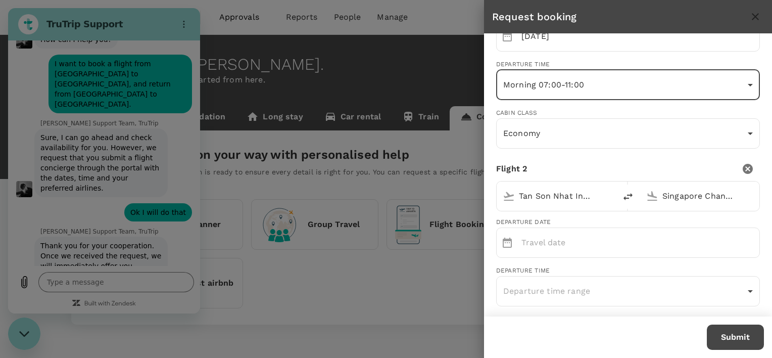
click at [116, 285] on div at bounding box center [386, 179] width 772 height 358
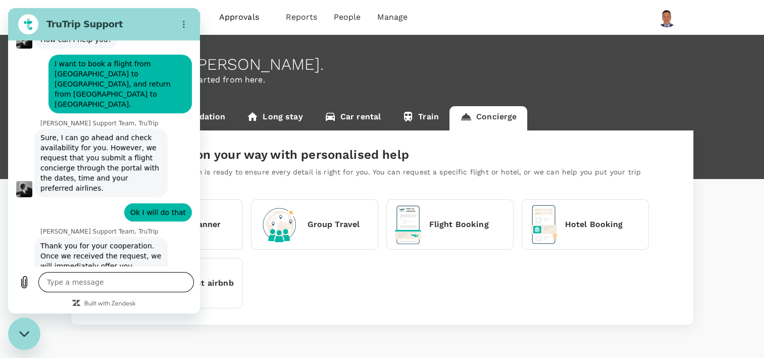
click at [84, 282] on textarea at bounding box center [116, 282] width 156 height 20
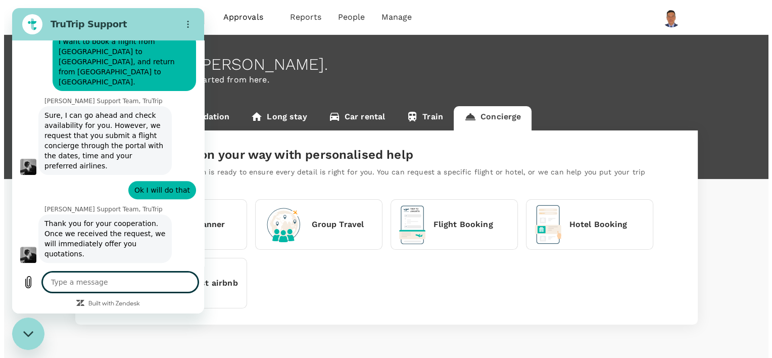
scroll to position [342, 0]
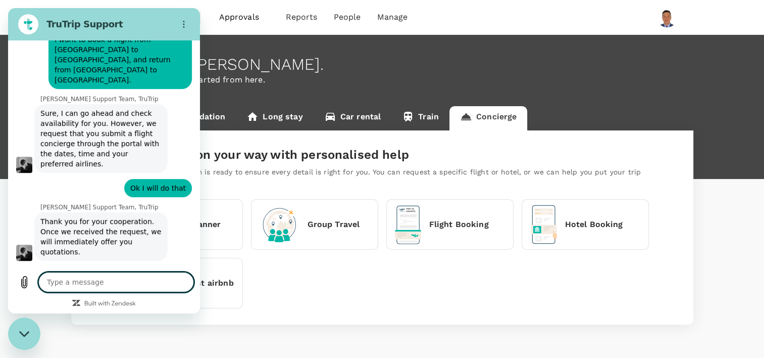
click at [28, 335] on icon "Close messaging window" at bounding box center [24, 333] width 11 height 7
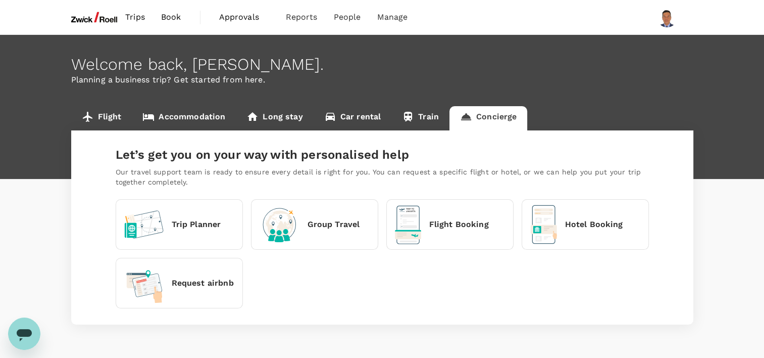
click at [446, 234] on div "Flight Booking" at bounding box center [442, 224] width 94 height 39
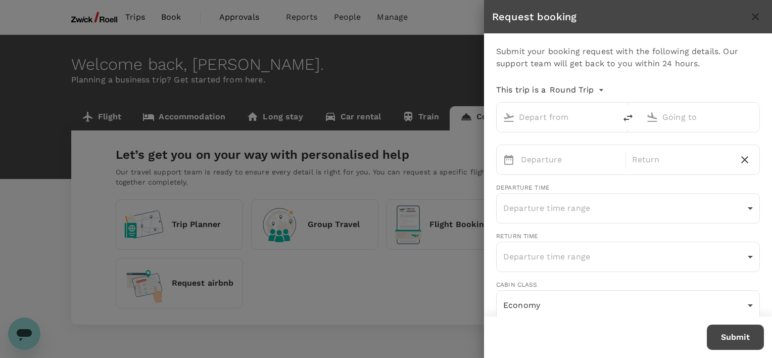
click at [598, 89] on body "Trips Book Approvals 0 Reports People Manage Welcome back , [PERSON_NAME] . Pla…" at bounding box center [386, 194] width 772 height 388
click at [573, 148] on li "Multi City" at bounding box center [578, 150] width 61 height 18
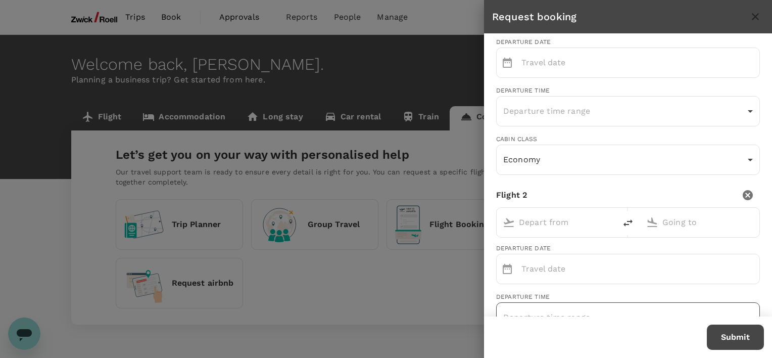
scroll to position [0, 0]
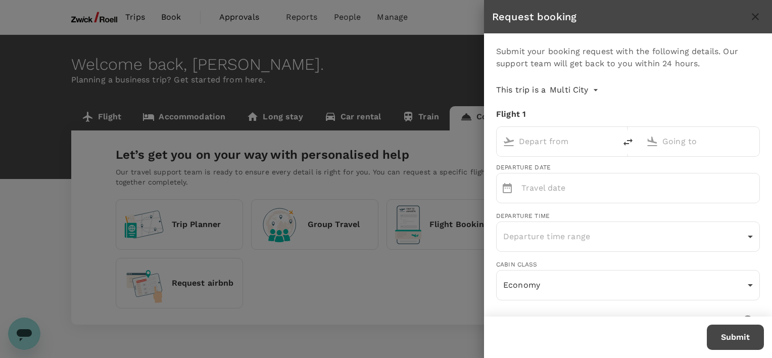
click at [559, 145] on input "text" at bounding box center [557, 141] width 76 height 16
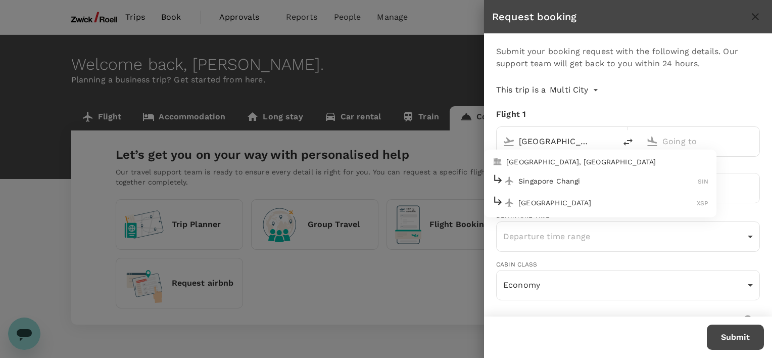
click at [545, 184] on p "Singapore Changi" at bounding box center [607, 180] width 179 height 10
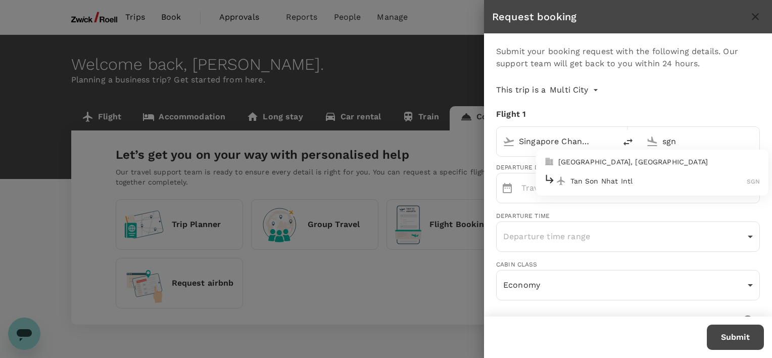
click at [598, 178] on p "Tan Son Nhat Intl" at bounding box center [658, 180] width 177 height 10
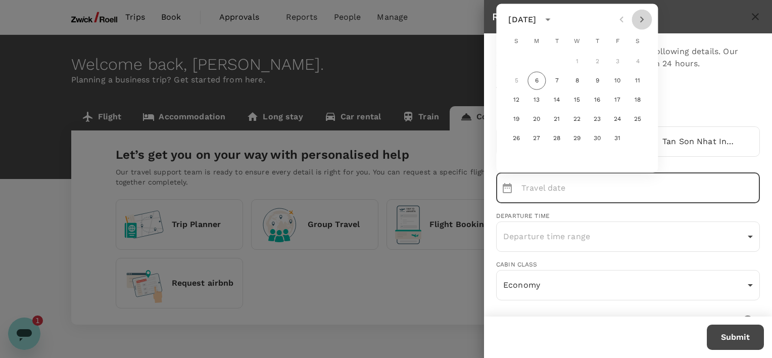
click at [639, 19] on icon "Next month" at bounding box center [641, 20] width 12 height 12
click at [539, 79] on button "3" at bounding box center [536, 81] width 18 height 18
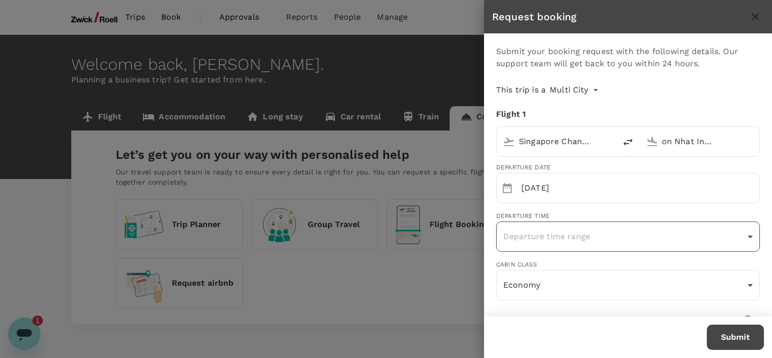
click at [545, 234] on body "Trips Book Approvals 0 Reports People Manage Welcome back , [PERSON_NAME] . Pla…" at bounding box center [386, 194] width 772 height 388
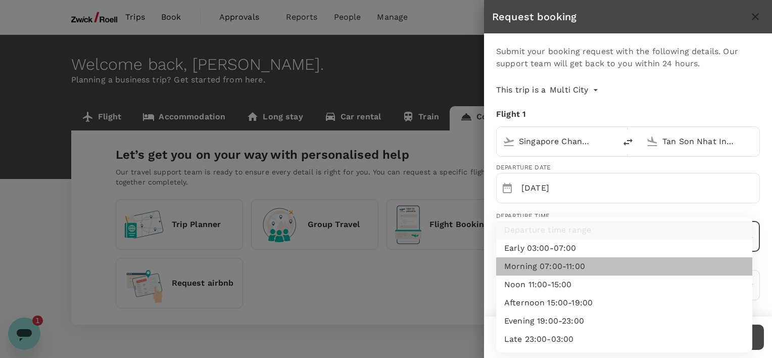
click at [558, 263] on li "Morning 07:00-11:00" at bounding box center [624, 266] width 256 height 18
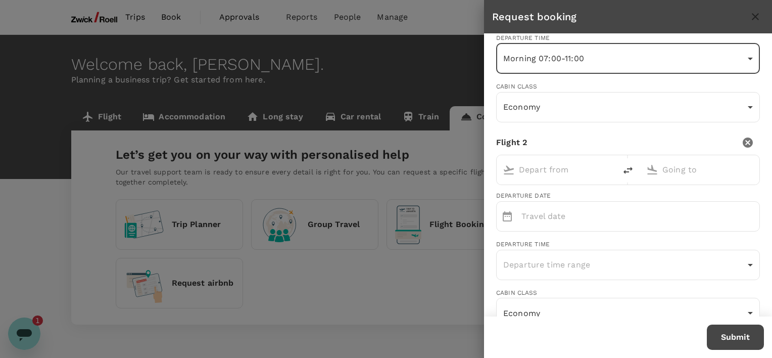
scroll to position [202, 0]
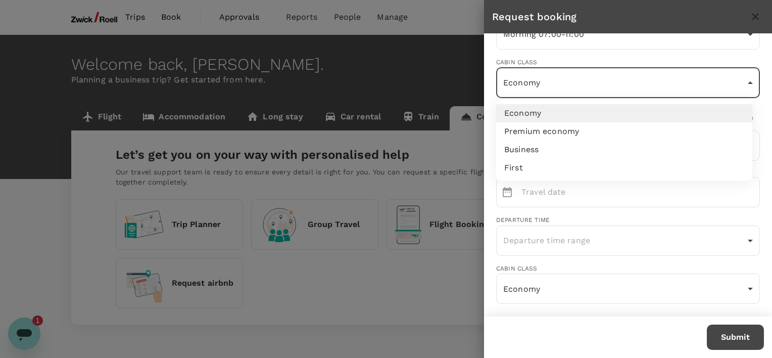
click at [721, 88] on body "Trips Book Approvals 0 Reports People Manage Welcome back , [PERSON_NAME] . Pla…" at bounding box center [386, 194] width 772 height 388
click at [721, 88] on div at bounding box center [386, 179] width 772 height 358
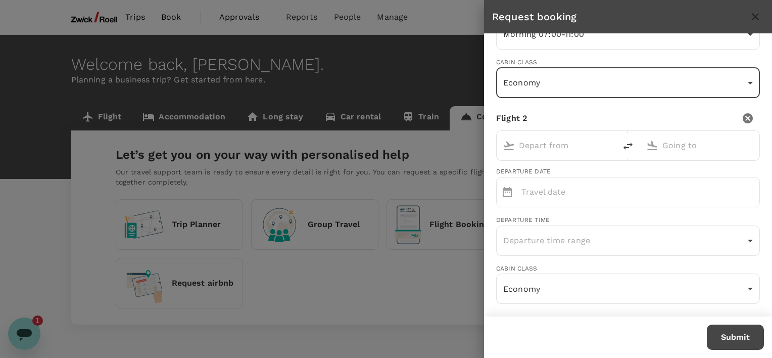
click at [550, 146] on input "text" at bounding box center [557, 145] width 76 height 16
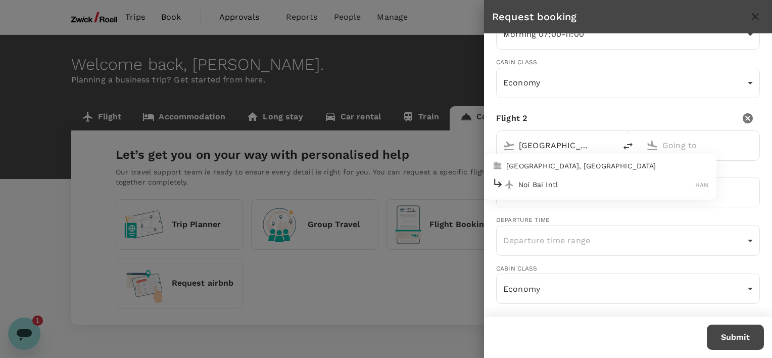
click at [554, 181] on p "Noi Bai Intl" at bounding box center [606, 184] width 177 height 10
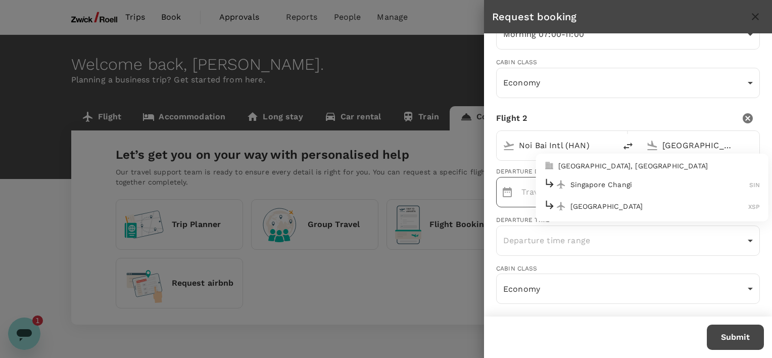
click at [620, 181] on p "Singapore Changi" at bounding box center [659, 184] width 179 height 10
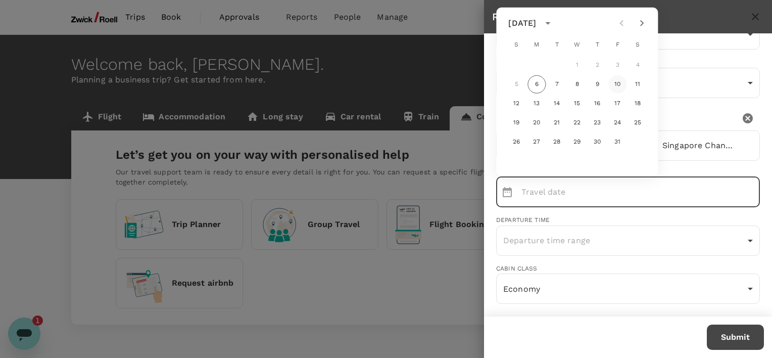
click at [615, 83] on button "10" at bounding box center [617, 84] width 18 height 18
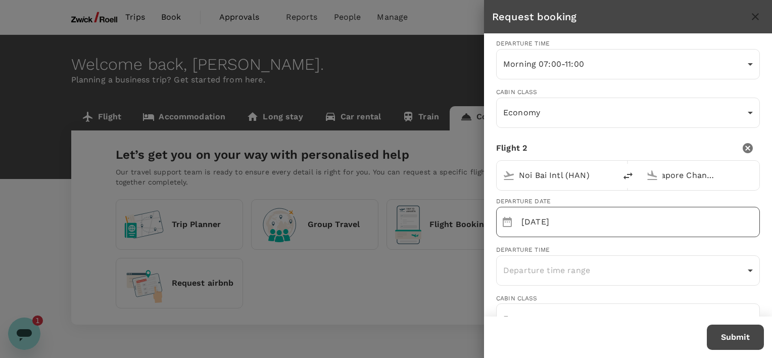
scroll to position [152, 0]
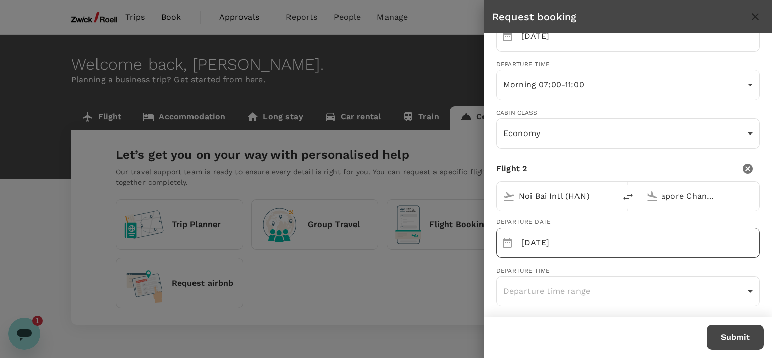
click at [618, 239] on input "[DATE]" at bounding box center [640, 242] width 238 height 30
click at [618, 247] on input "[DATE]" at bounding box center [640, 242] width 238 height 30
click at [503, 242] on icon "Choose date, selected date is Oct 10, 2025" at bounding box center [507, 242] width 9 height 10
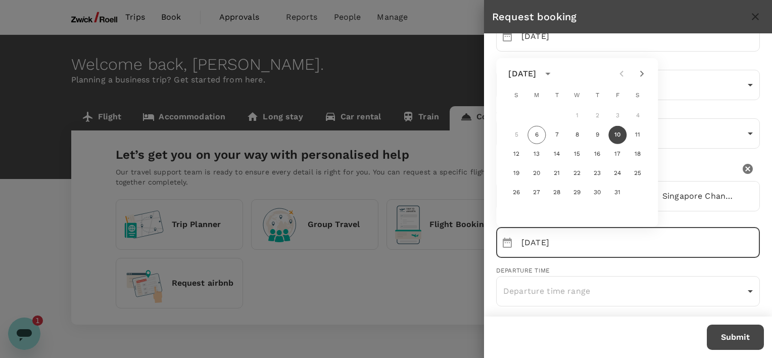
click at [642, 72] on icon "Next month" at bounding box center [641, 74] width 12 height 12
click at [618, 137] on button "7" at bounding box center [617, 135] width 18 height 18
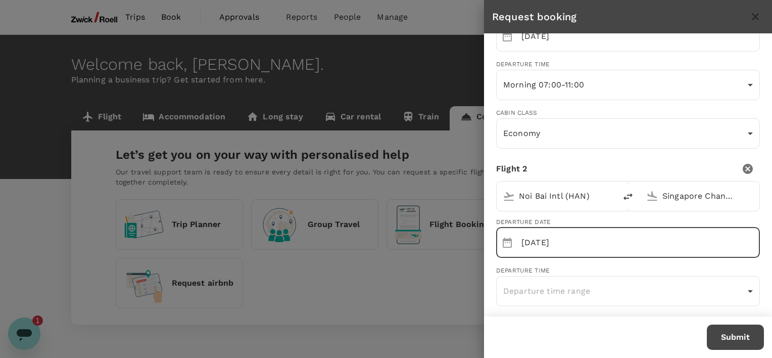
click at [647, 234] on input "[DATE]" at bounding box center [640, 242] width 238 height 30
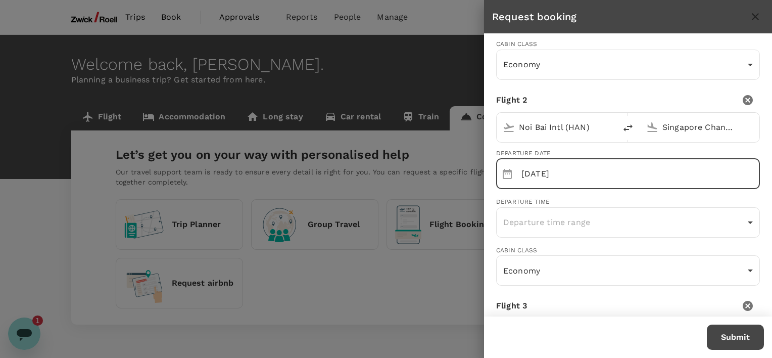
scroll to position [253, 0]
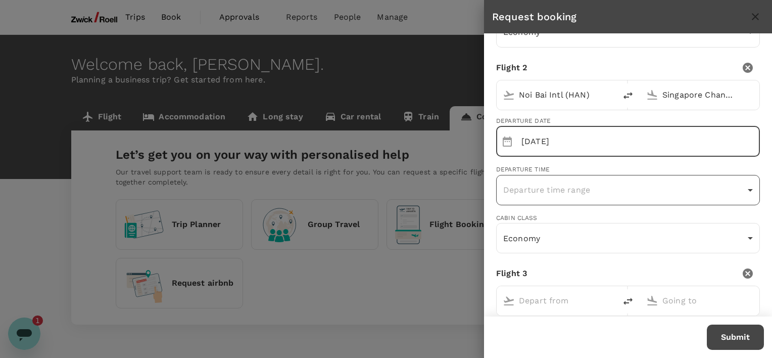
click at [577, 188] on body "Trips Book Approvals 0 Reports People Manage Welcome back , [PERSON_NAME] . Pla…" at bounding box center [386, 194] width 772 height 388
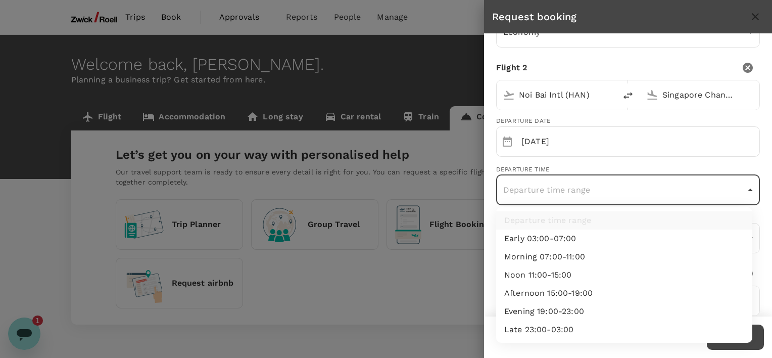
click at [559, 271] on li "Noon 11:00-15:00" at bounding box center [624, 275] width 256 height 18
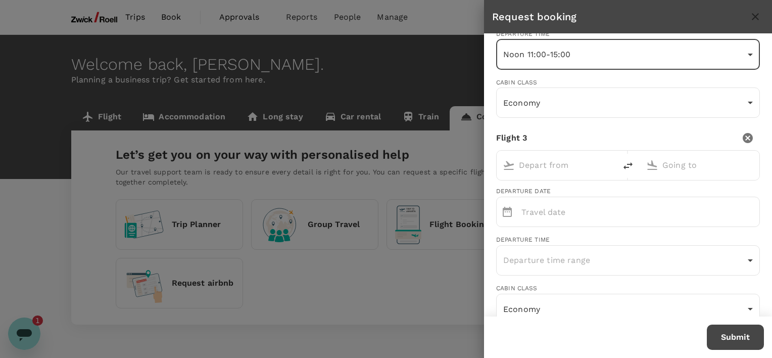
scroll to position [404, 0]
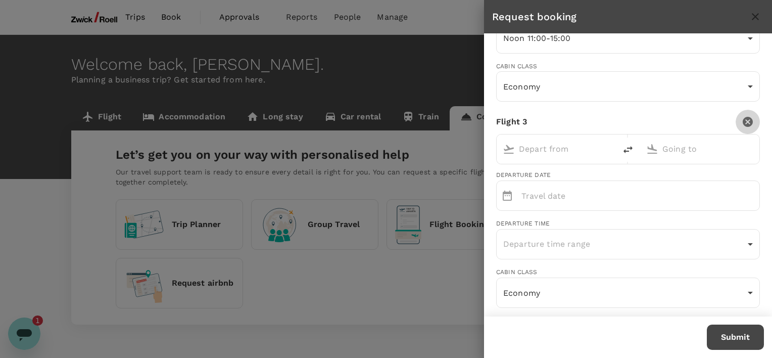
click at [742, 119] on icon "delete" at bounding box center [747, 122] width 10 height 10
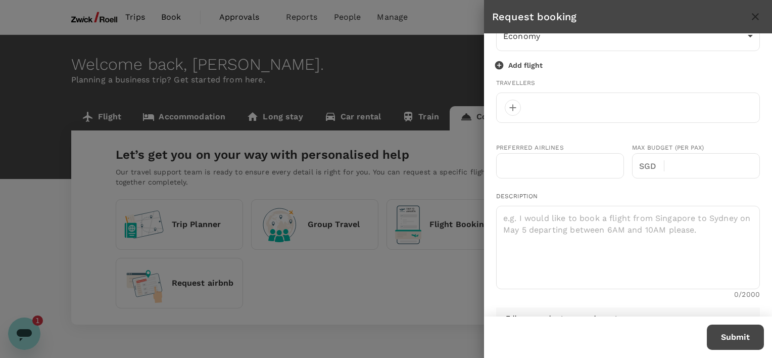
scroll to position [505, 0]
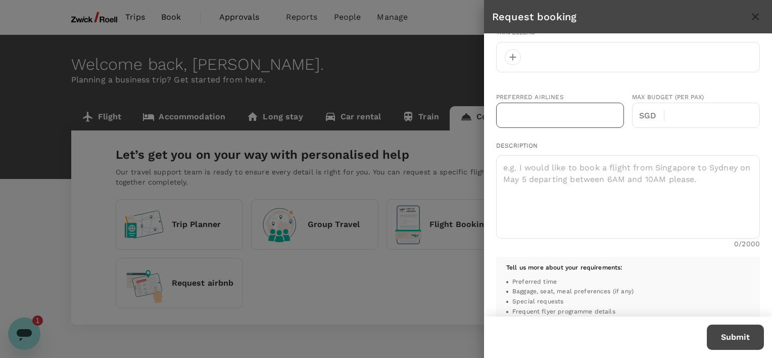
click at [549, 112] on input "text" at bounding box center [560, 115] width 128 height 25
click at [651, 133] on div "Preferred Airlines Singapore Airlines ​ Max Budget (per pax) SGD ​" at bounding box center [628, 110] width 264 height 60
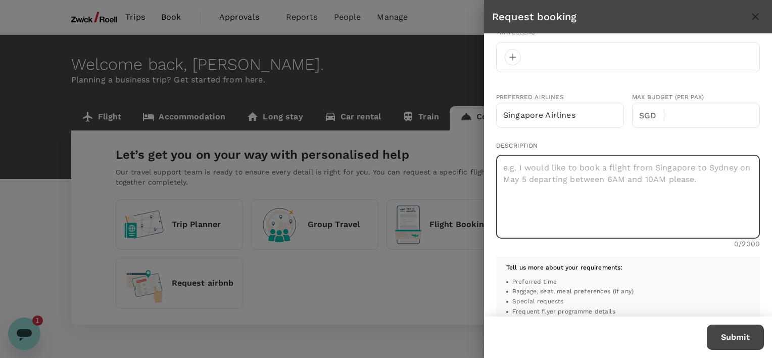
click at [575, 169] on textarea at bounding box center [628, 196] width 264 height 83
click at [503, 166] on textarea "SQ178, 09:50" at bounding box center [628, 196] width 264 height 83
click at [603, 167] on textarea "[DATE]: SQ178, 09:50" at bounding box center [628, 196] width 264 height 83
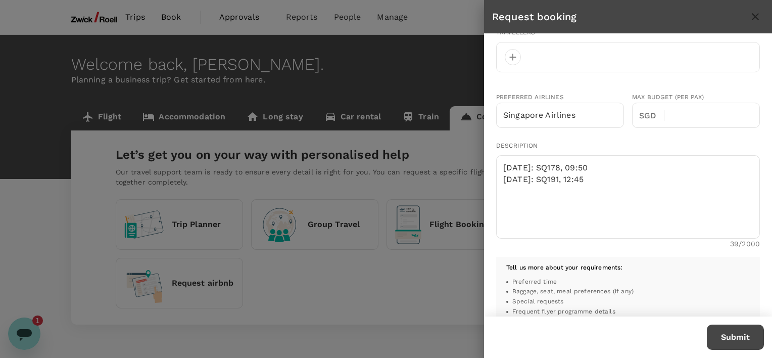
click at [677, 253] on div "Submit your booking request with the following details. Our support team will g…" at bounding box center [628, 174] width 288 height 283
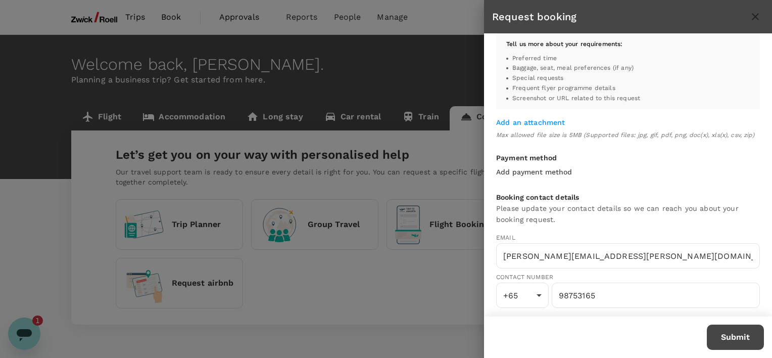
scroll to position [740, 0]
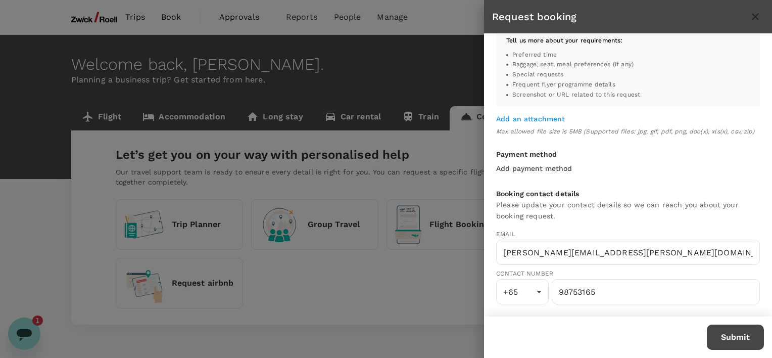
click at [733, 336] on button "Submit" at bounding box center [735, 336] width 57 height 25
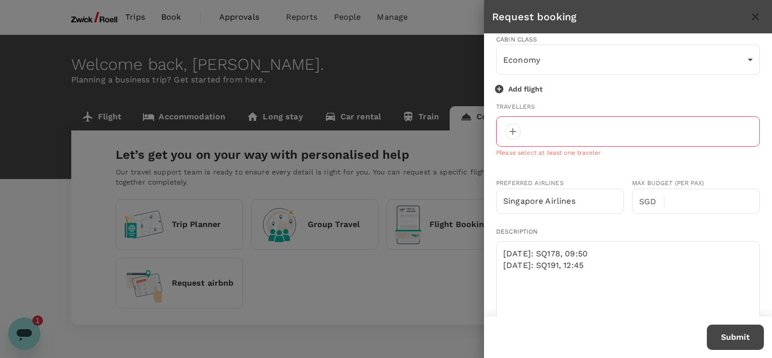
scroll to position [398, 0]
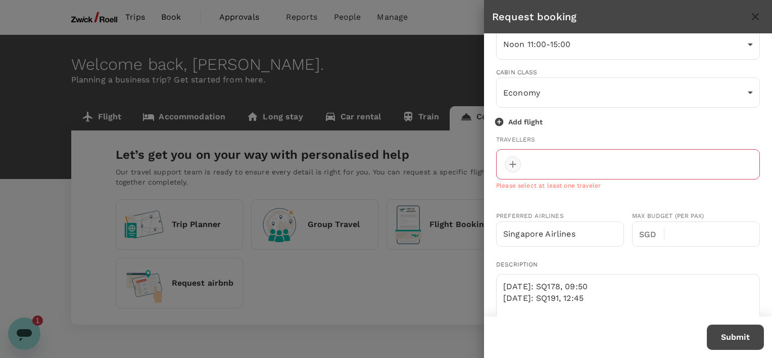
click at [514, 164] on div at bounding box center [513, 164] width 16 height 16
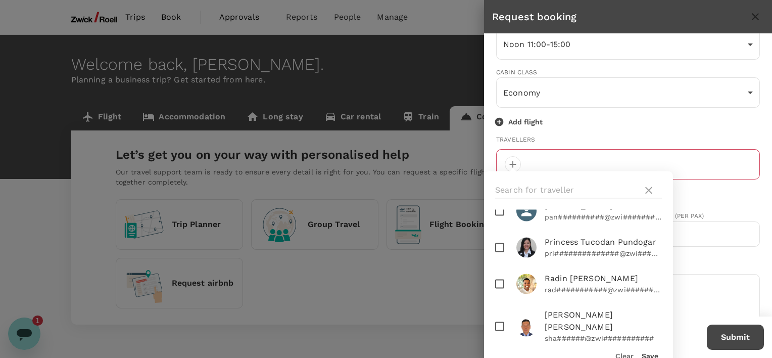
scroll to position [606, 0]
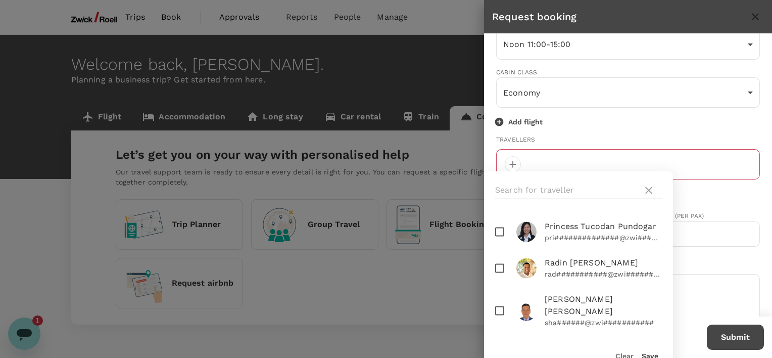
click at [499, 300] on input "checkbox" at bounding box center [499, 310] width 21 height 21
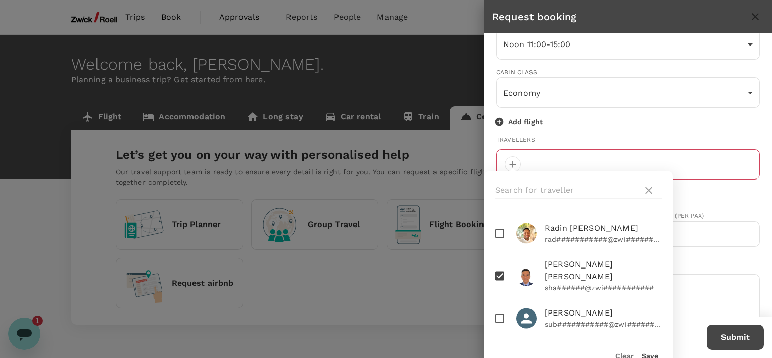
scroll to position [707, 0]
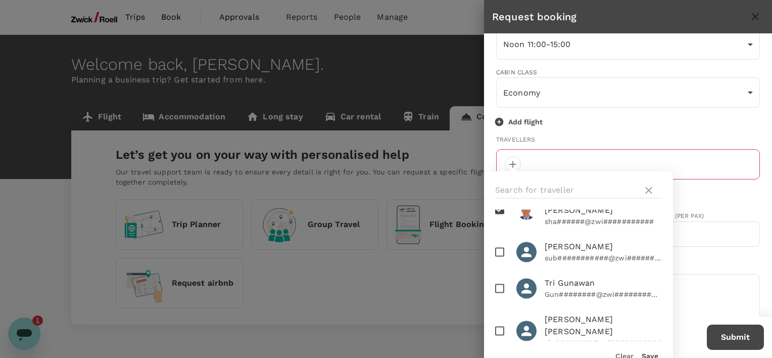
click at [647, 355] on button "Save" at bounding box center [649, 356] width 17 height 8
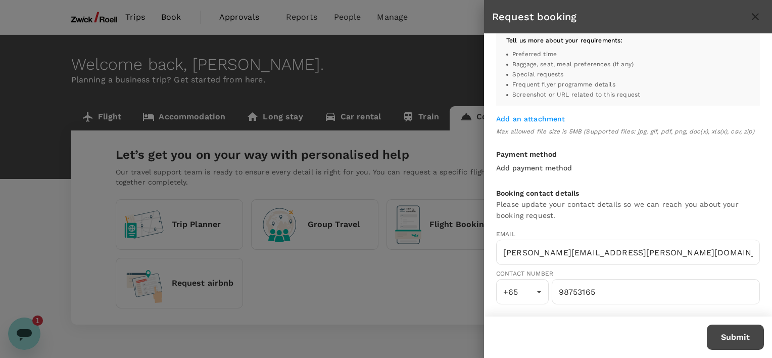
scroll to position [752, 0]
click at [723, 336] on button "Submit" at bounding box center [735, 336] width 57 height 25
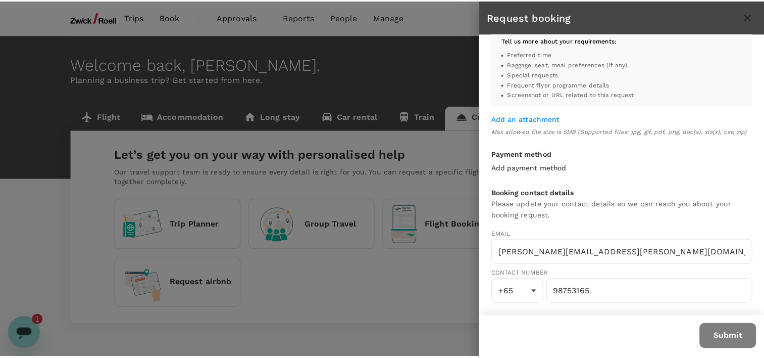
scroll to position [740, 0]
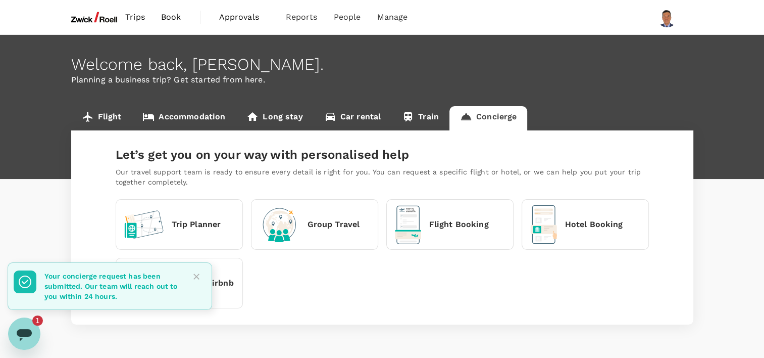
click at [28, 336] on icon "Open messaging window, 1 unread message" at bounding box center [24, 333] width 18 height 18
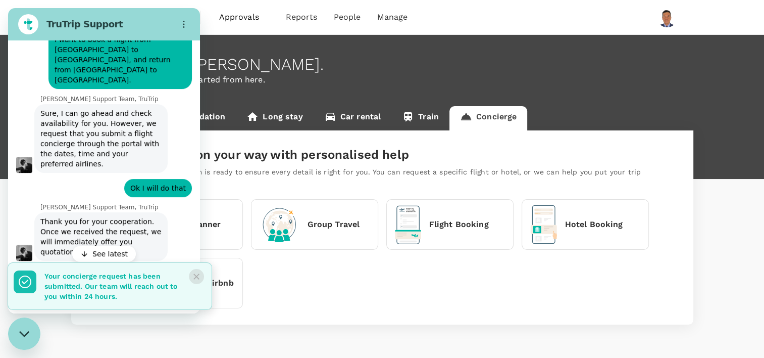
click at [198, 276] on icon "Close" at bounding box center [196, 276] width 10 height 10
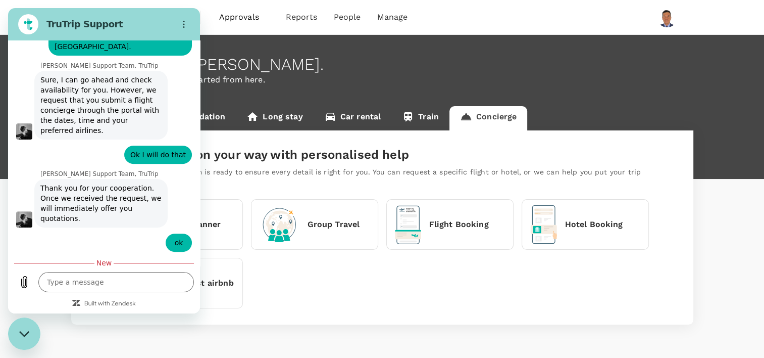
scroll to position [402, 0]
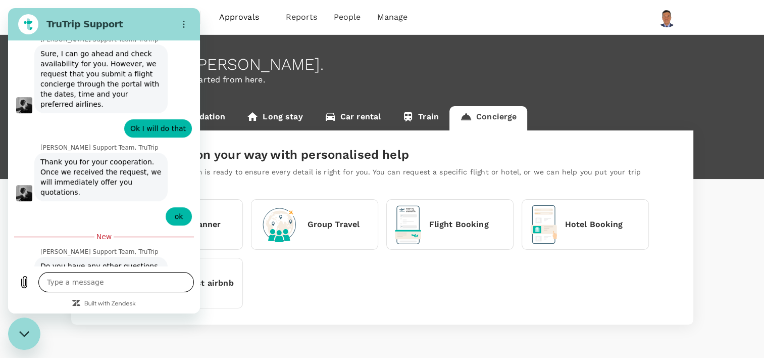
click at [96, 281] on textarea at bounding box center [116, 282] width 156 height 20
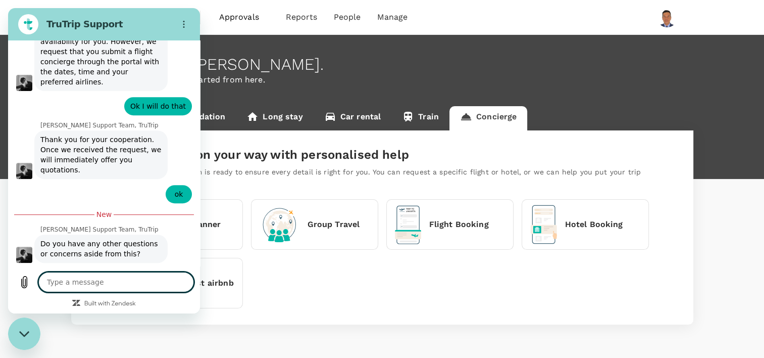
scroll to position [426, 0]
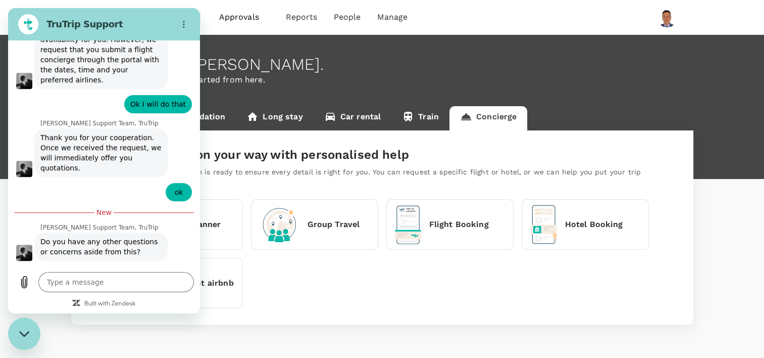
click at [25, 334] on icon "Close messaging window" at bounding box center [24, 333] width 10 height 6
